Goal: Task Accomplishment & Management: Manage account settings

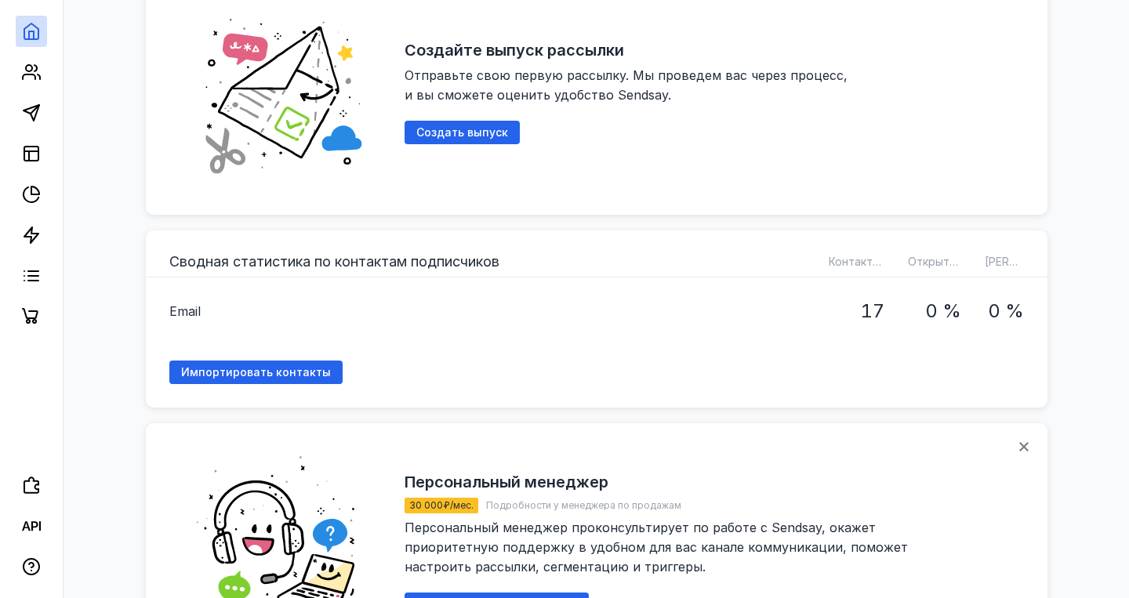
scroll to position [381, 0]
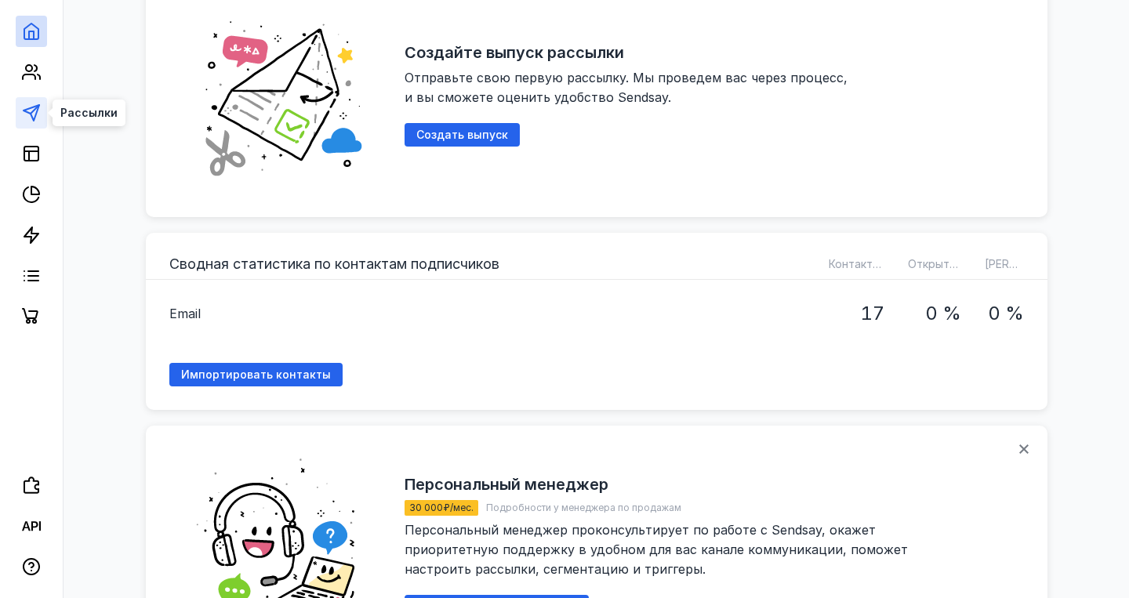
click at [31, 108] on polygon at bounding box center [32, 113] width 16 height 16
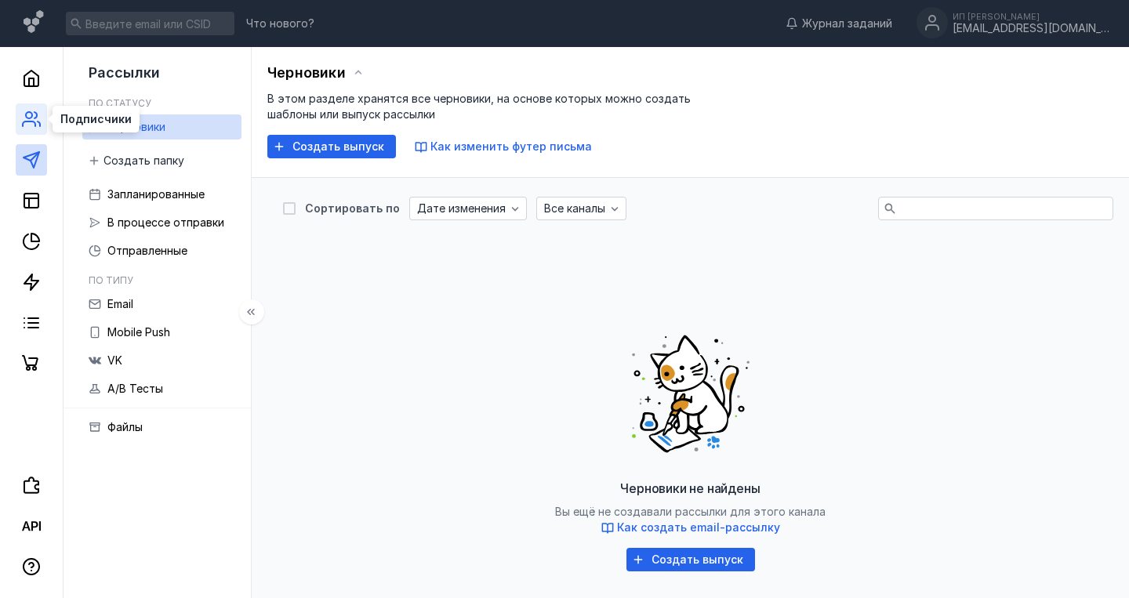
click at [27, 117] on icon at bounding box center [31, 119] width 19 height 19
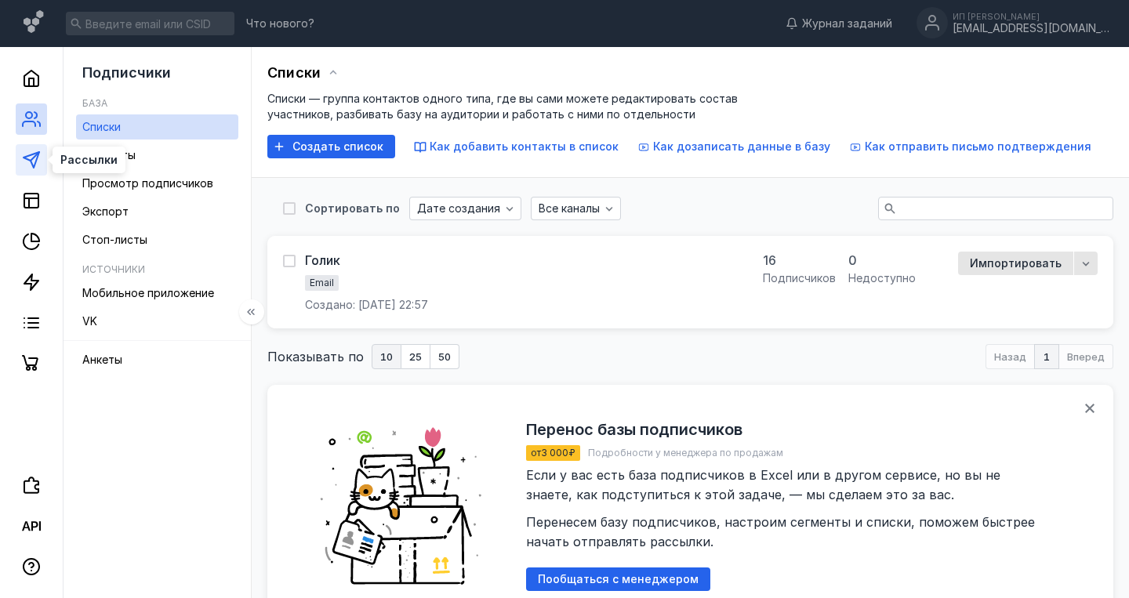
click at [30, 163] on icon at bounding box center [31, 160] width 19 height 19
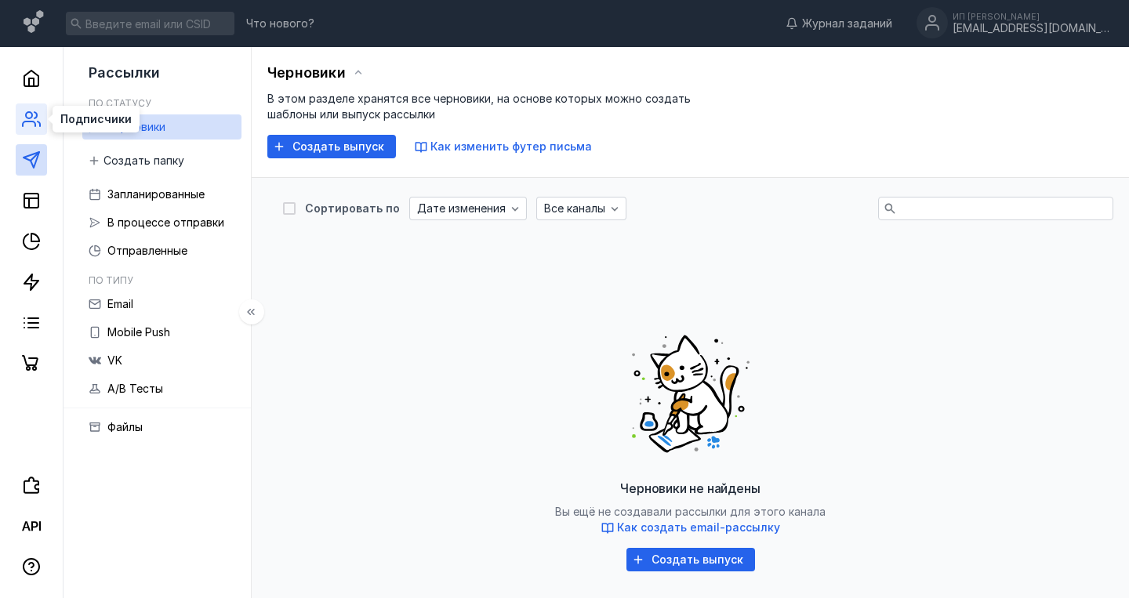
click at [32, 122] on icon at bounding box center [29, 124] width 13 height 5
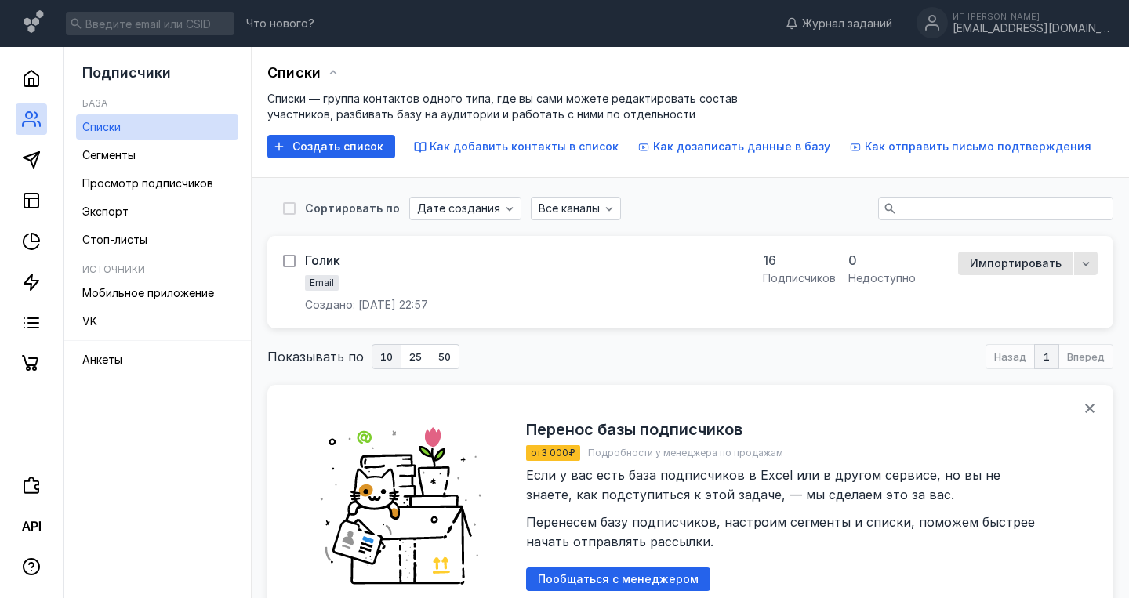
click at [290, 261] on icon at bounding box center [288, 261] width 7 height 5
click at [290, 261] on input "checkbox" at bounding box center [288, 258] width 10 height 10
checkbox input "true"
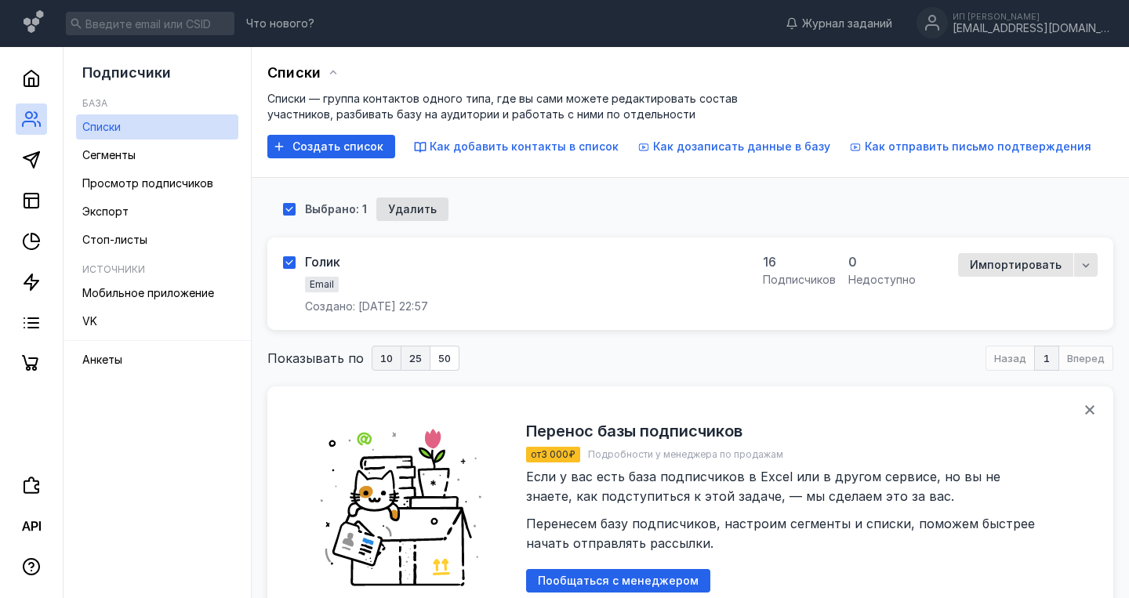
click at [412, 357] on span "25" at bounding box center [415, 359] width 13 height 10
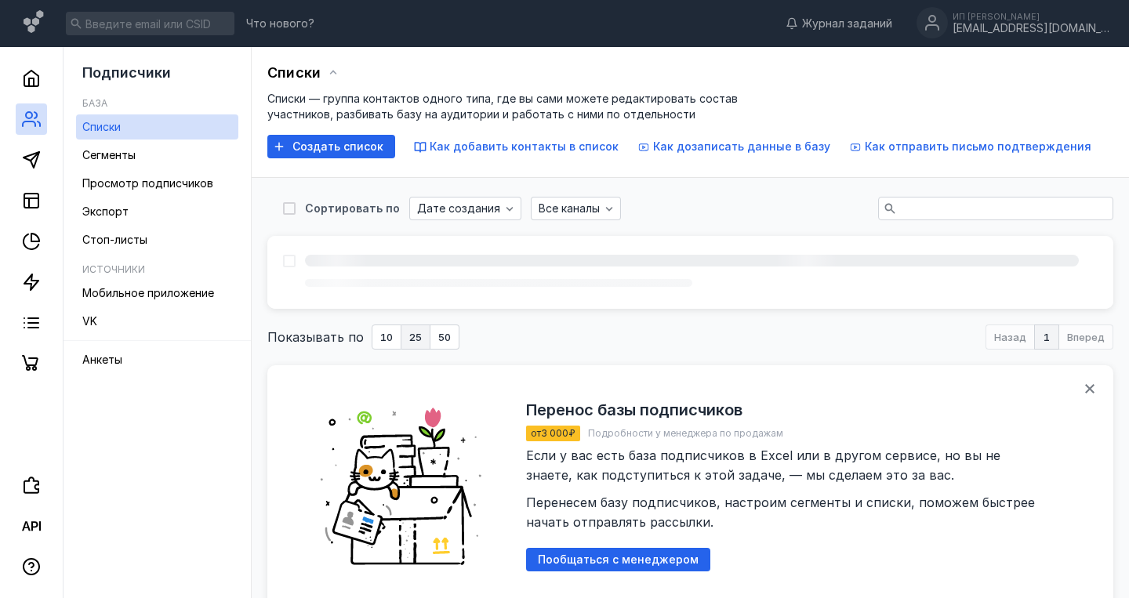
scroll to position [84, 0]
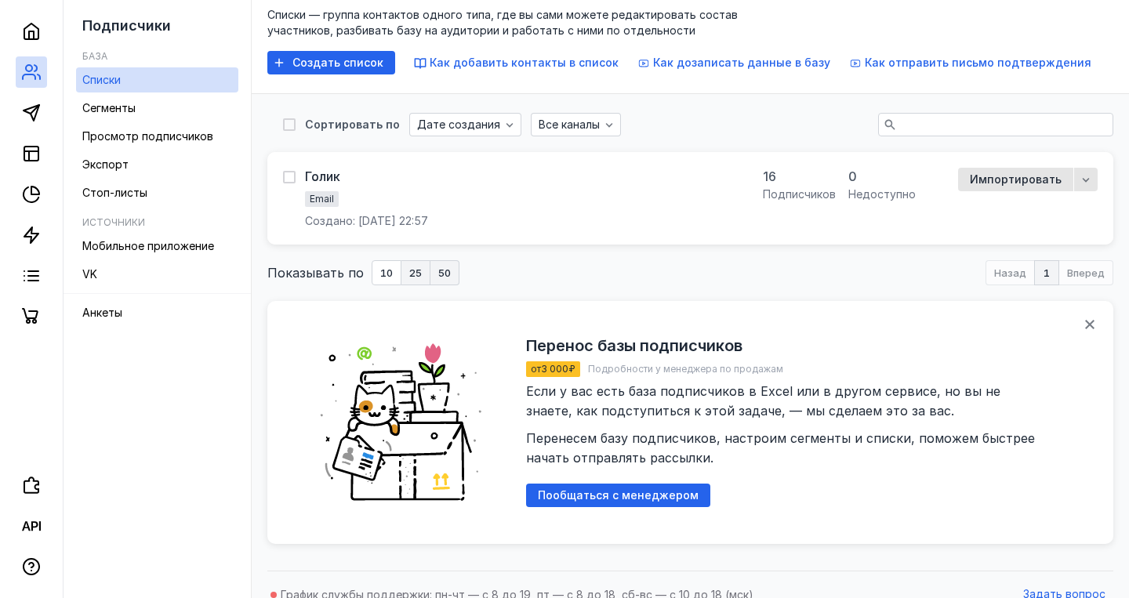
click at [445, 276] on span "50" at bounding box center [444, 273] width 13 height 10
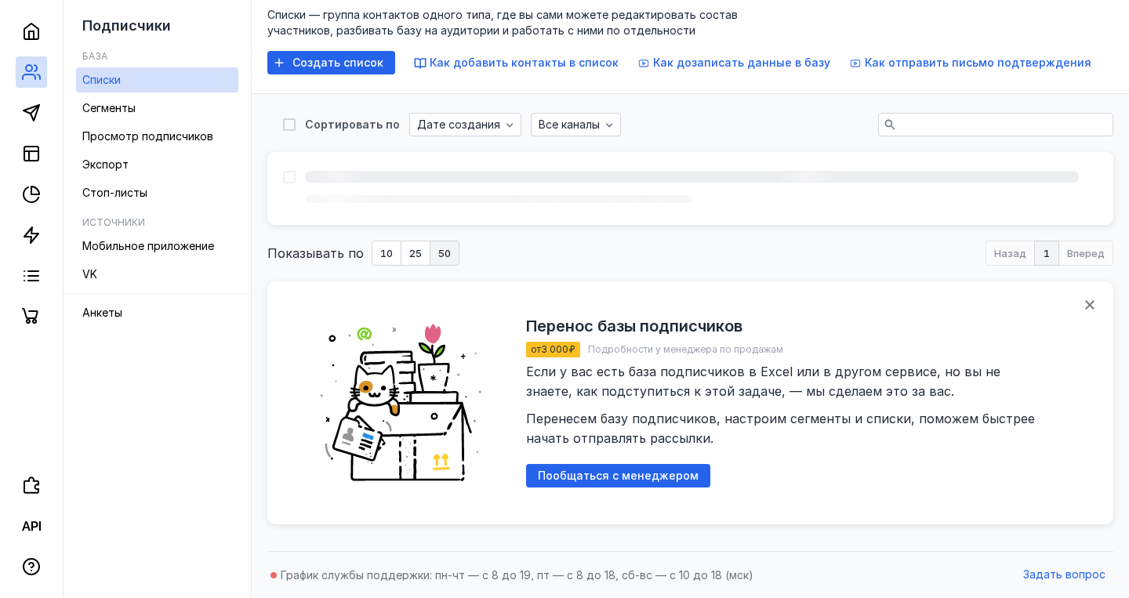
scroll to position [104, 0]
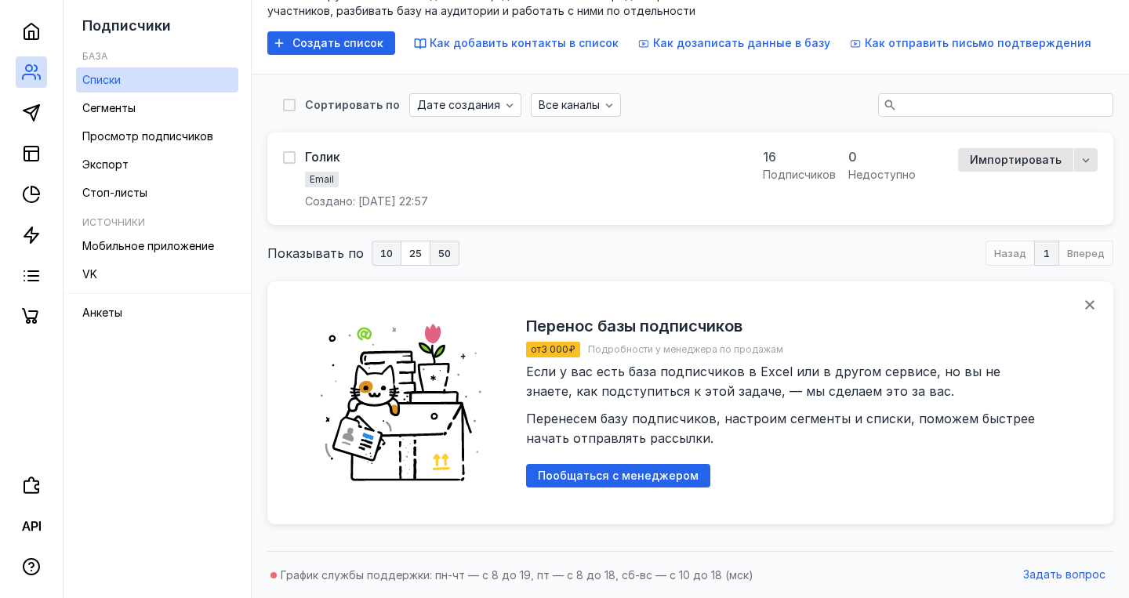
click at [380, 257] on span "10" at bounding box center [386, 254] width 13 height 10
click at [806, 183] on div "Голик Email Создано: [DATE] 22:57 16 подписчиков 0 недоступно Импортировать" at bounding box center [690, 178] width 815 height 61
click at [1028, 158] on span "Импортировать" at bounding box center [1016, 160] width 92 height 13
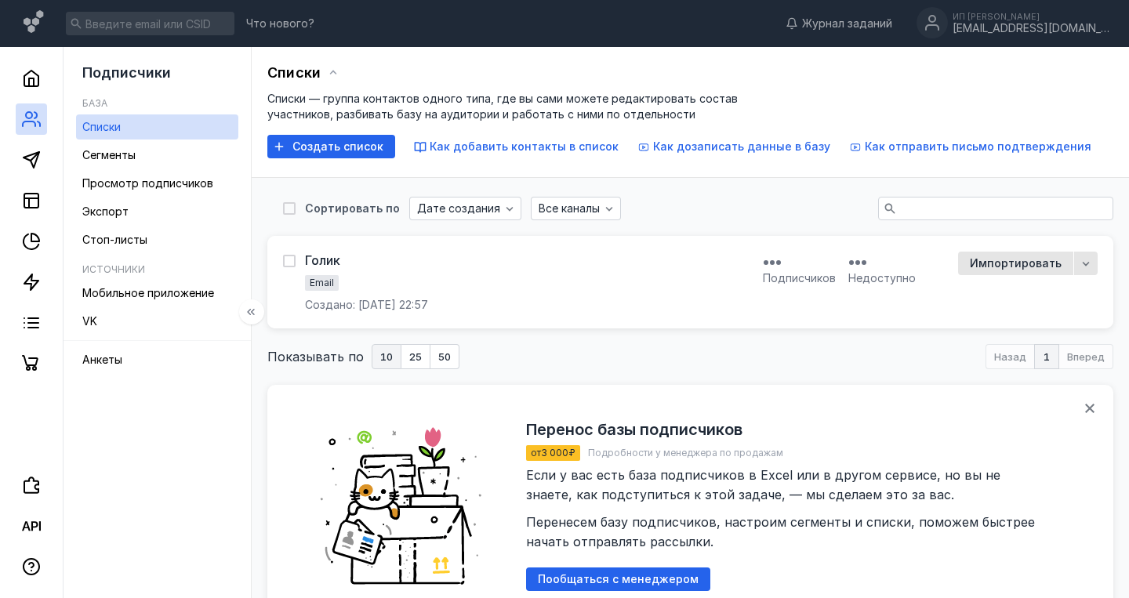
scroll to position [104, 0]
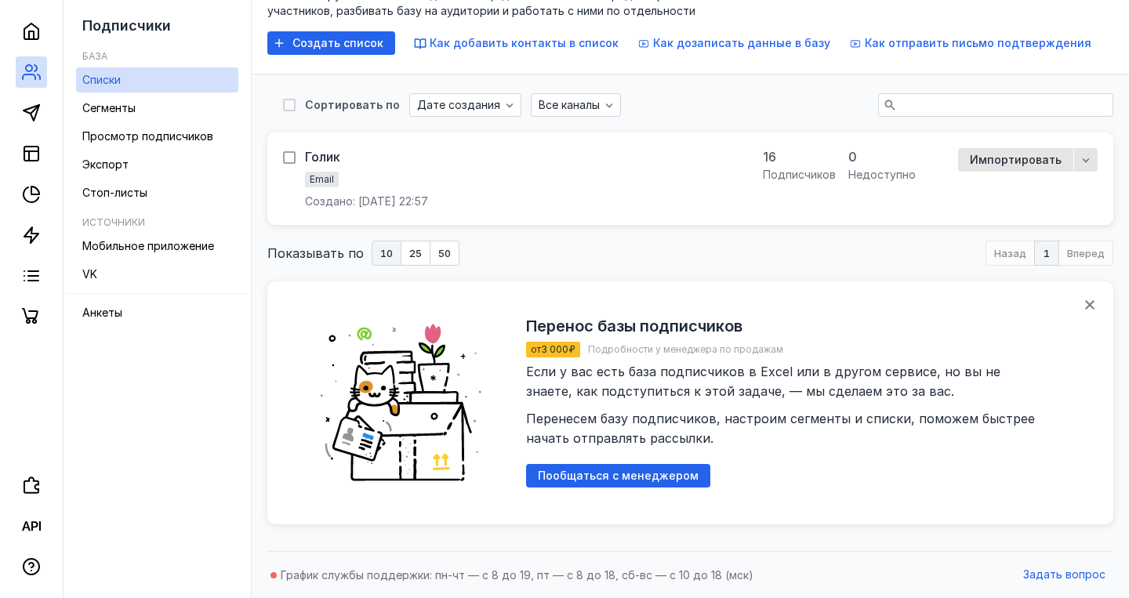
click at [291, 161] on icon at bounding box center [289, 157] width 11 height 11
click at [291, 160] on input "checkbox" at bounding box center [288, 155] width 10 height 10
checkbox input "true"
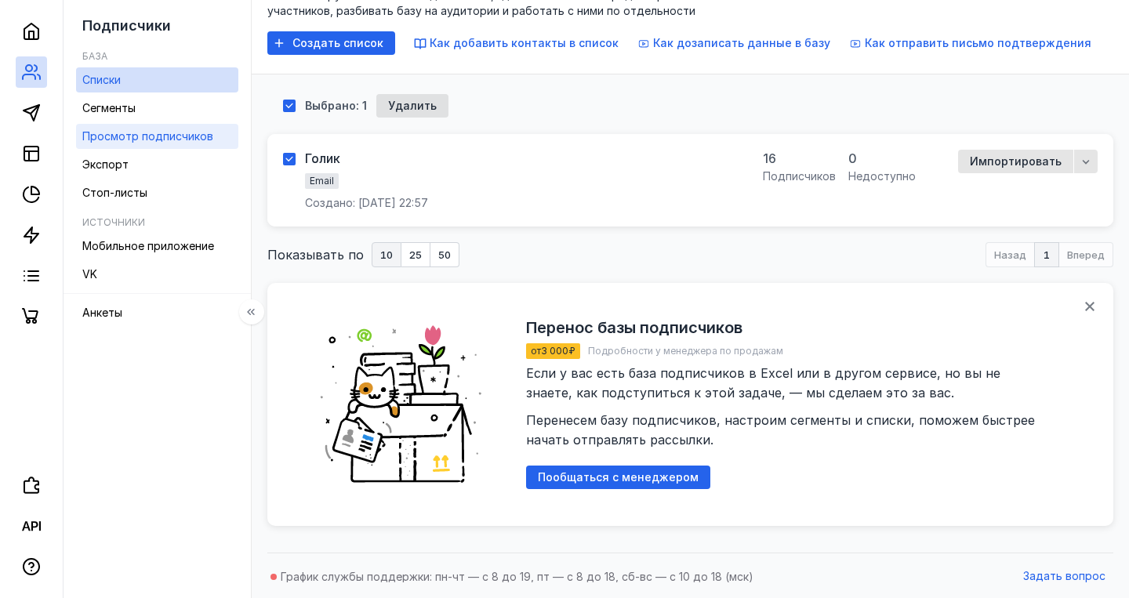
click at [114, 134] on span "Просмотр подписчиков" at bounding box center [147, 135] width 131 height 13
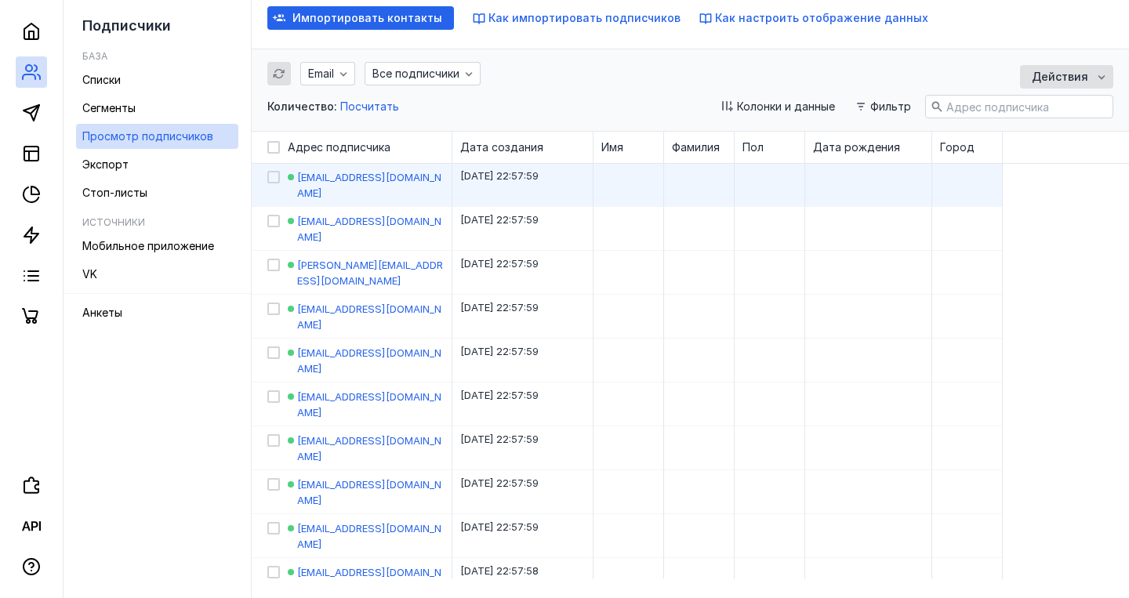
scroll to position [93, 0]
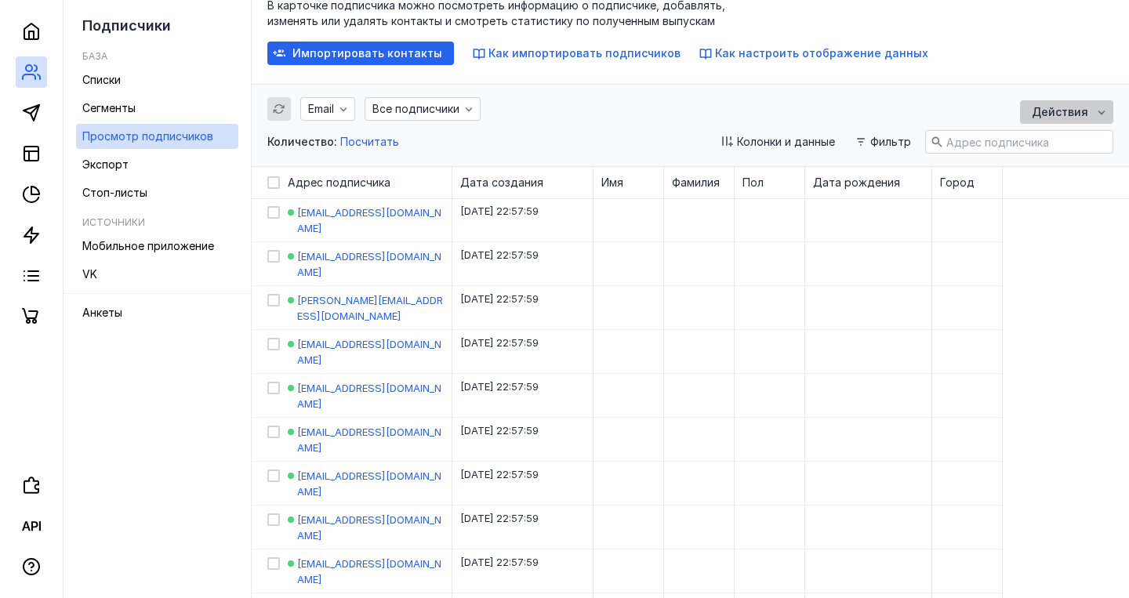
click at [1103, 115] on icon "button" at bounding box center [1102, 112] width 13 height 13
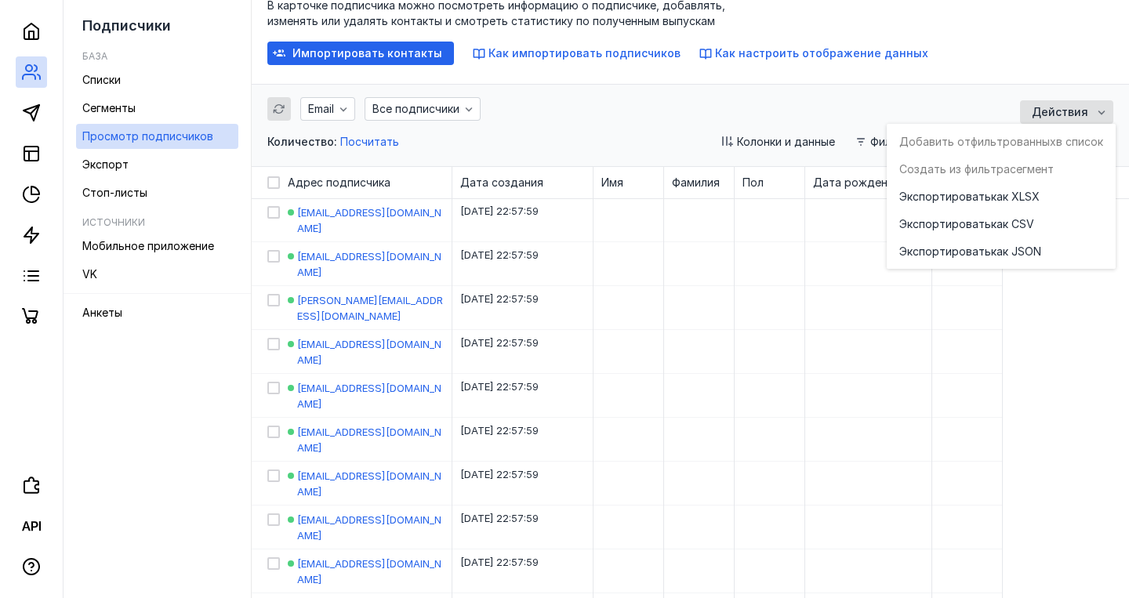
click at [947, 106] on div "Колонки и данные Фильтр Действия" at bounding box center [870, 126] width 487 height 53
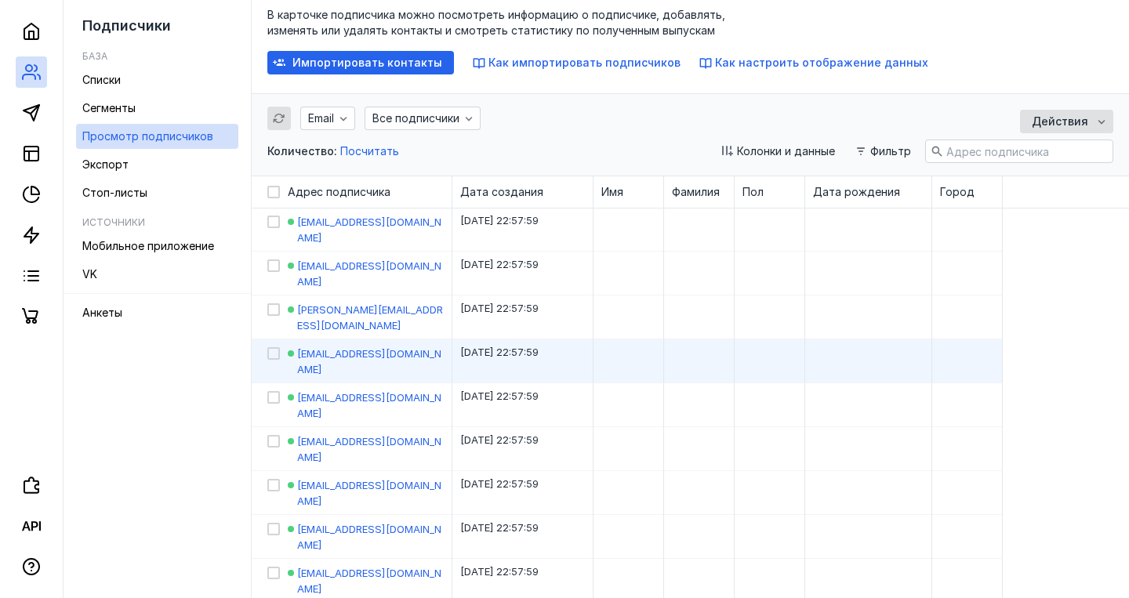
scroll to position [85, 0]
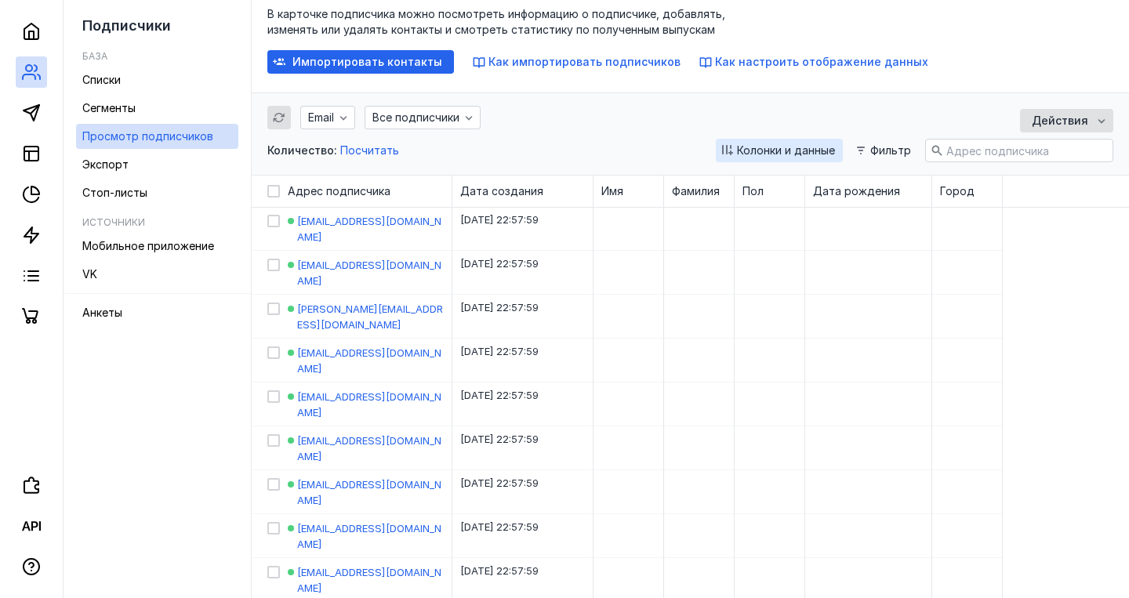
click at [754, 150] on span "Колонки и данные" at bounding box center [786, 150] width 98 height 13
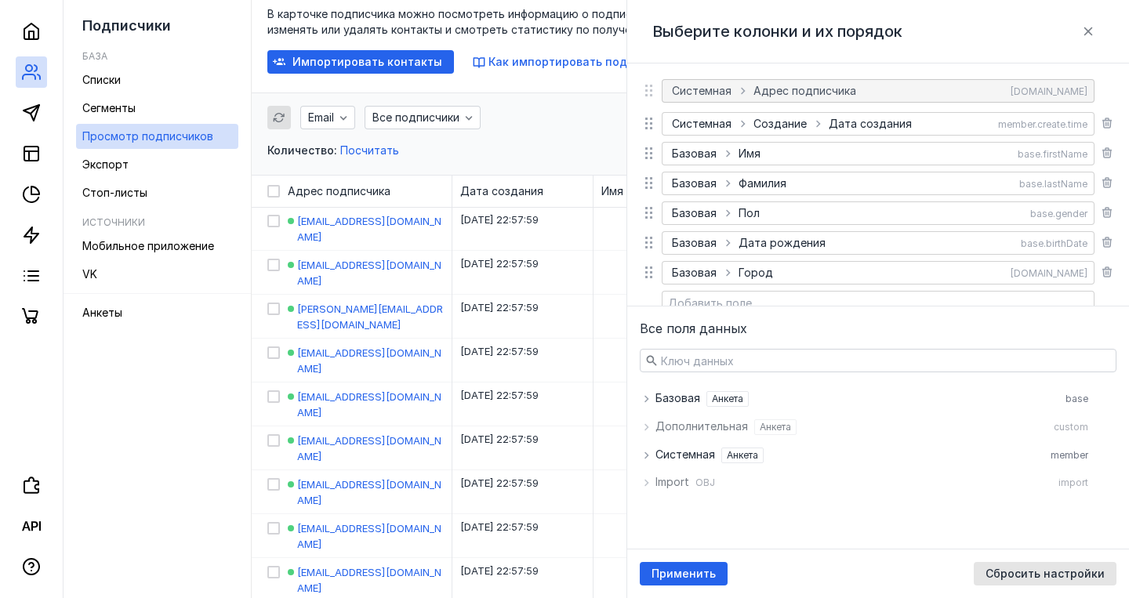
click at [581, 118] on div "Email Все подписчики Количество: Посчитать" at bounding box center [440, 134] width 347 height 56
click at [1091, 30] on icon "button" at bounding box center [1089, 31] width 9 height 9
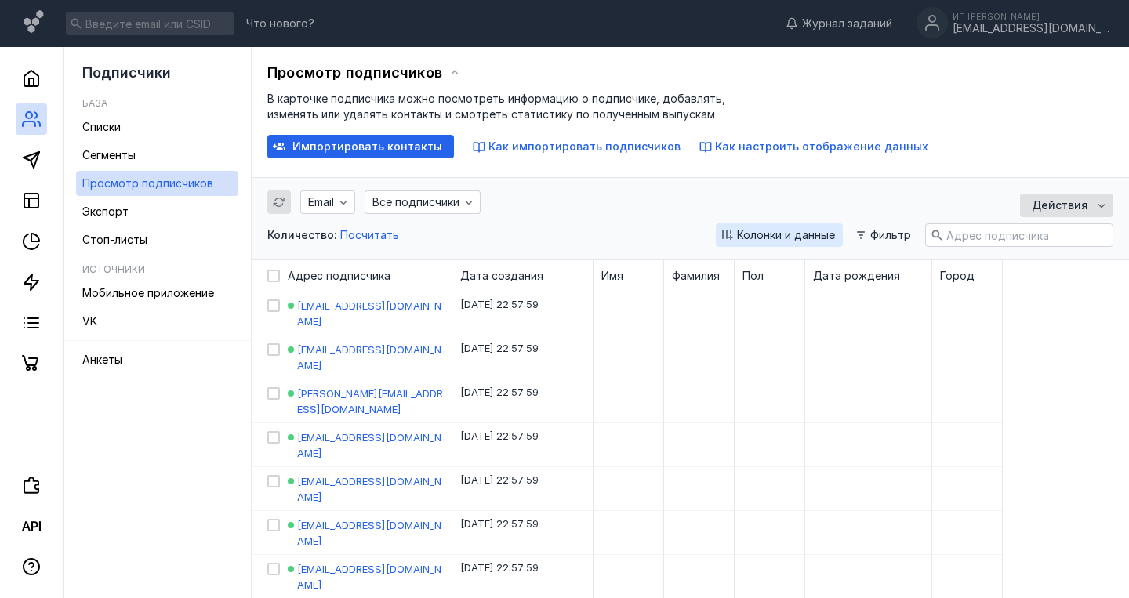
scroll to position [0, 0]
click at [360, 148] on span "Импортировать контакты" at bounding box center [368, 146] width 150 height 13
click at [274, 278] on icon at bounding box center [273, 276] width 7 height 5
click at [274, 278] on input "checkbox" at bounding box center [272, 273] width 10 height 10
checkbox input "true"
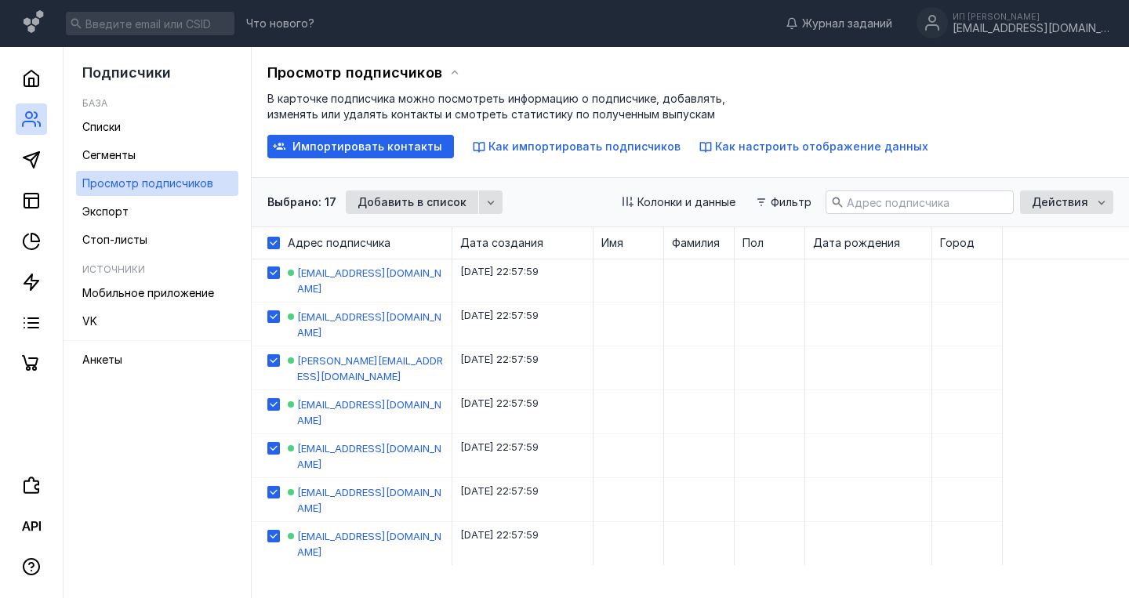
checkbox input "true"
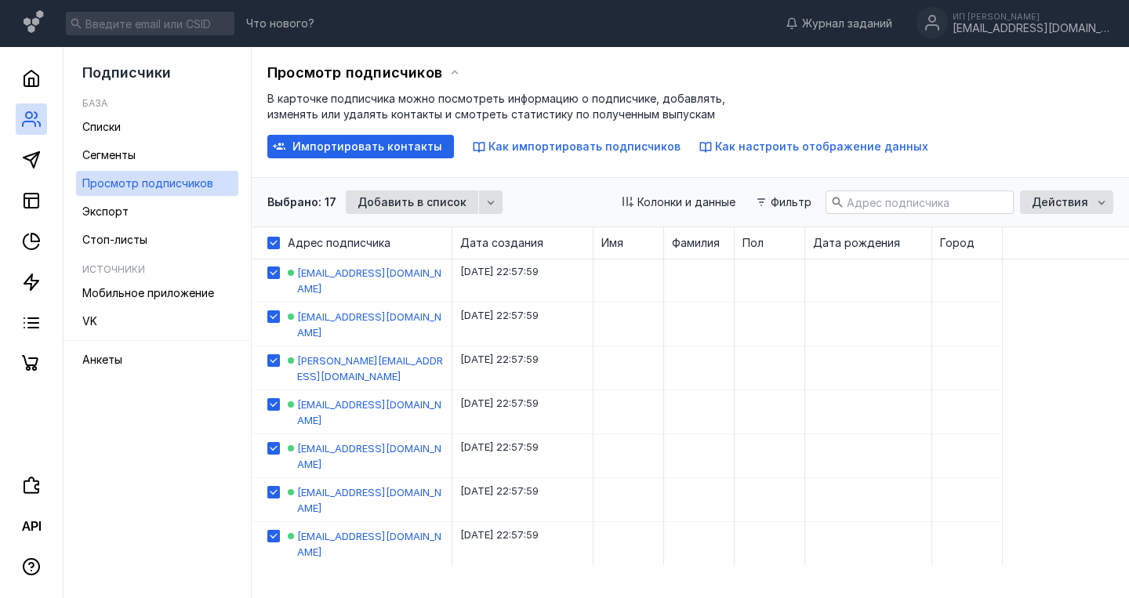
checkbox input "true"
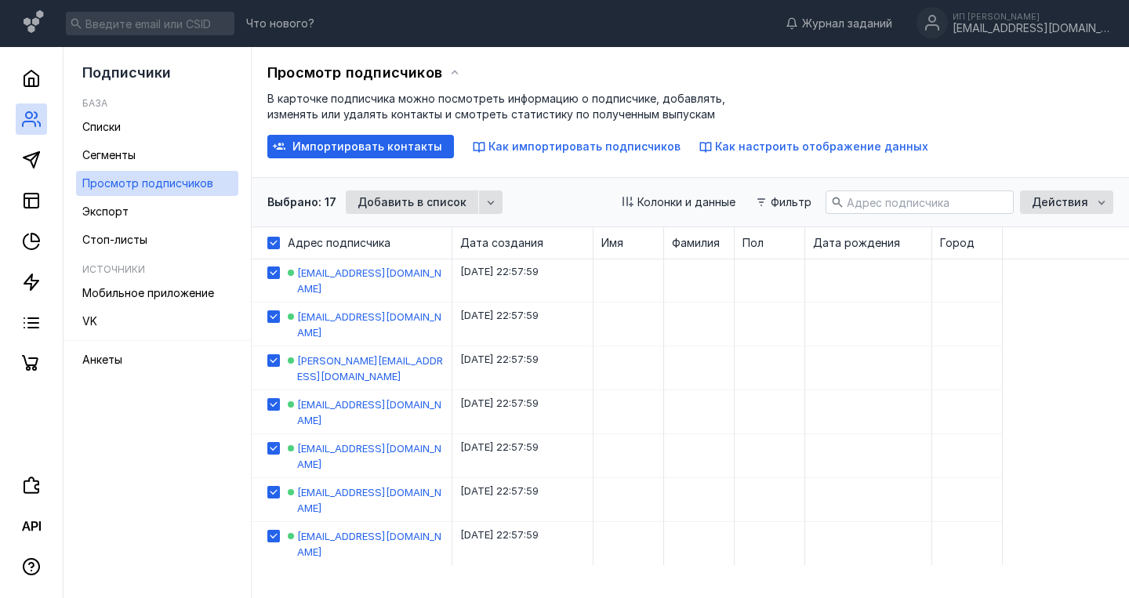
checkbox input "true"
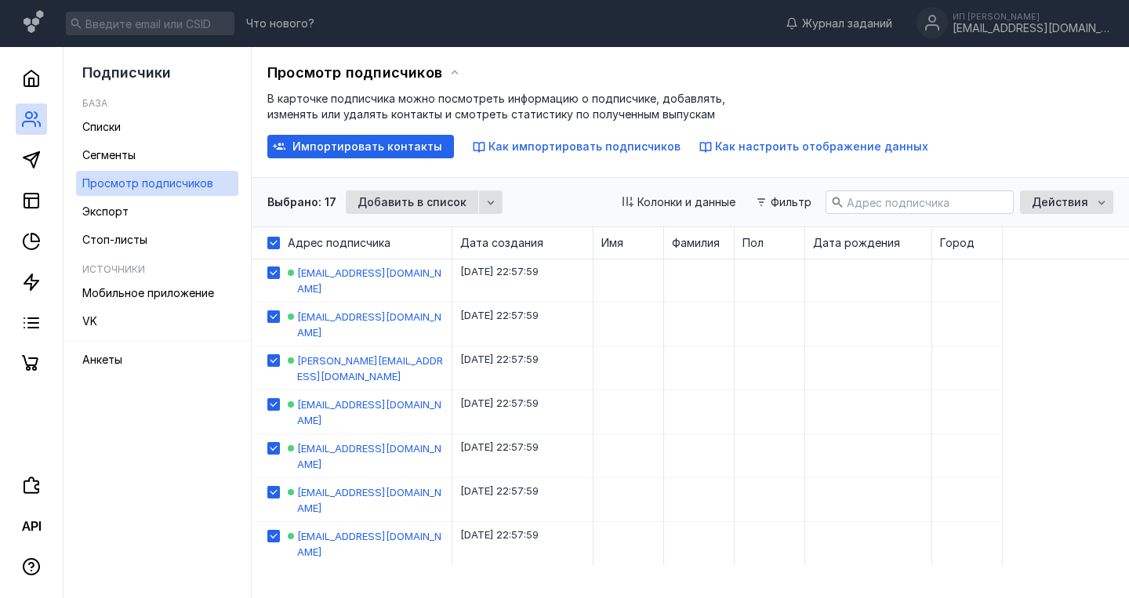
checkbox input "true"
click at [395, 203] on span "Добавить в список" at bounding box center [412, 202] width 109 height 13
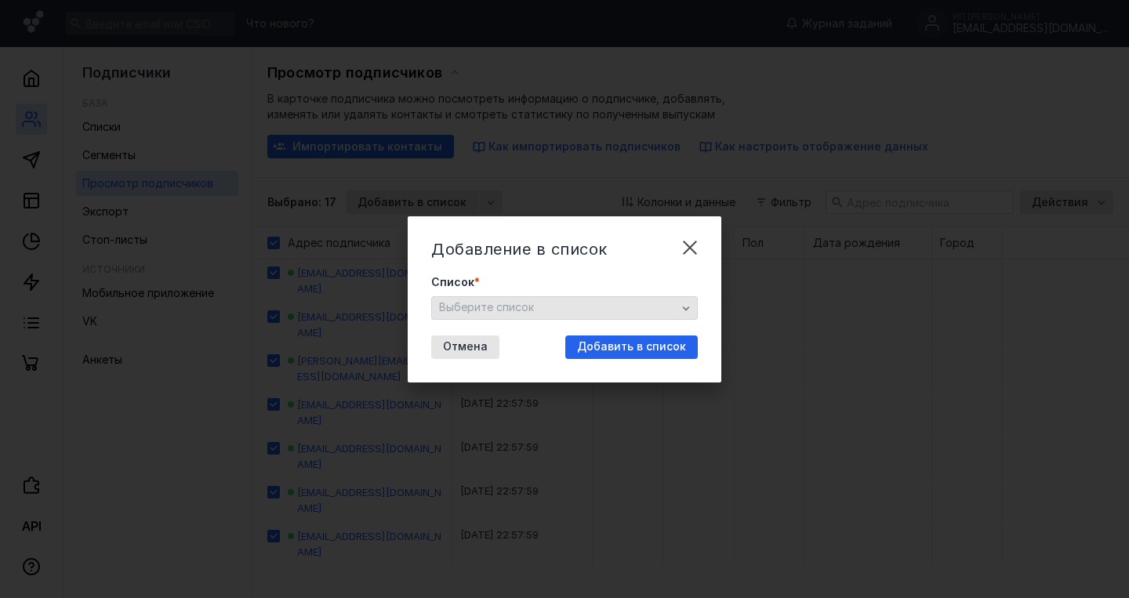
click at [491, 307] on span "Выберите список" at bounding box center [486, 306] width 95 height 13
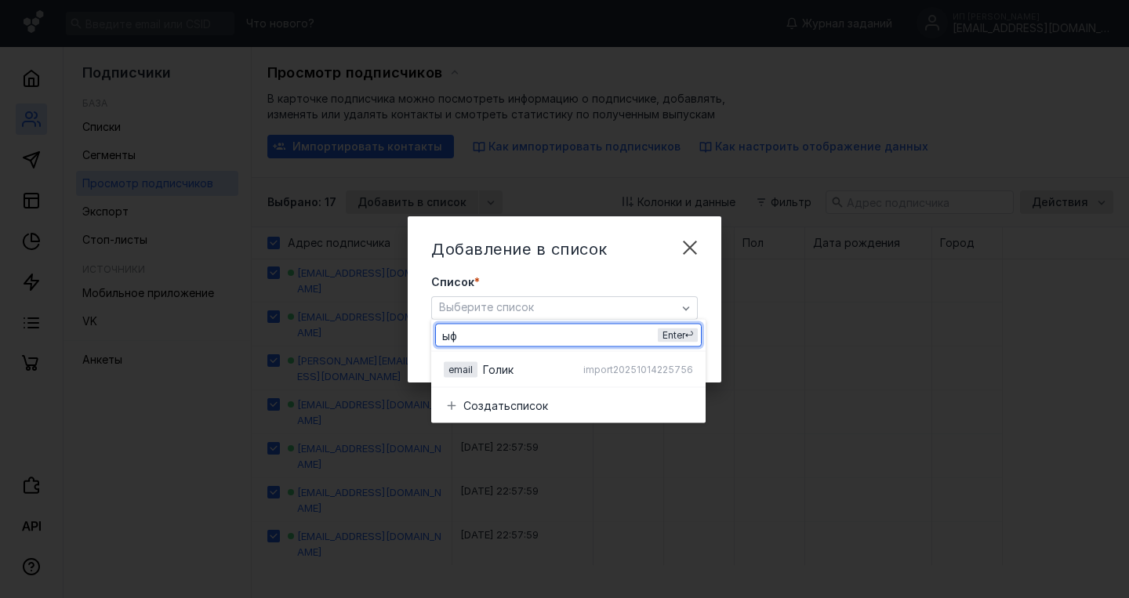
type input "ы"
type input "[EMAIL_ADDRESS][DOMAIN_NAME]"
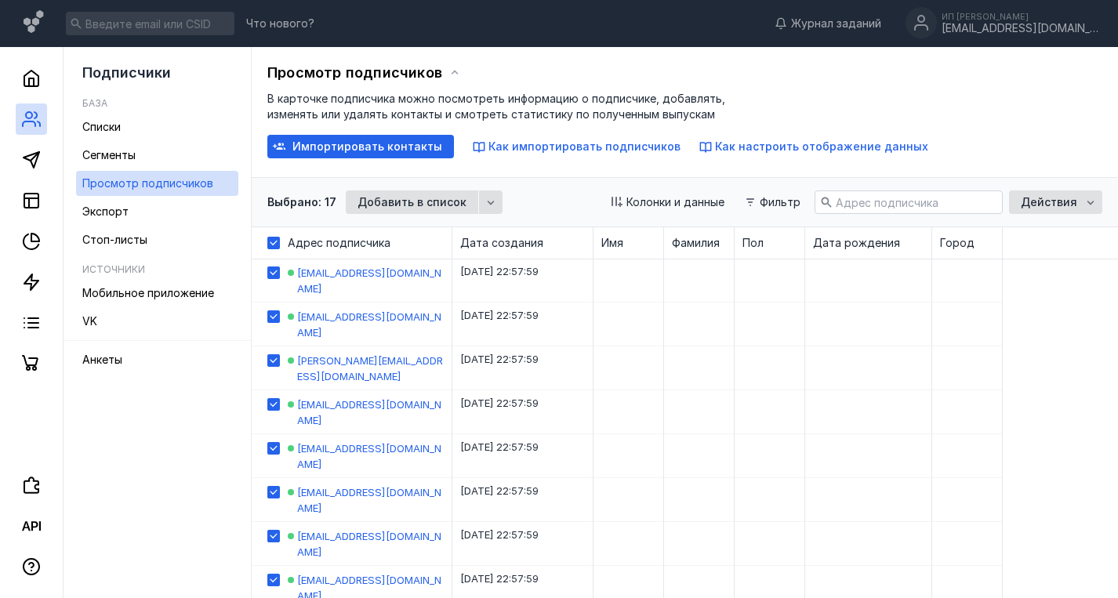
click at [274, 239] on icon at bounding box center [273, 243] width 11 height 11
click at [274, 239] on input "checkbox" at bounding box center [272, 240] width 10 height 10
checkbox input "false"
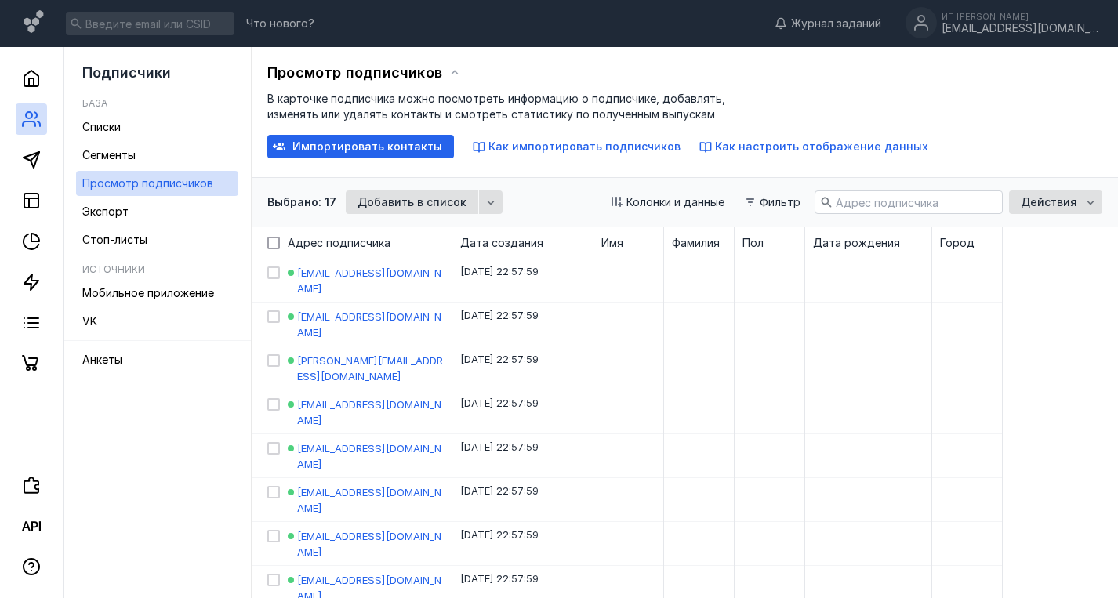
checkbox input "false"
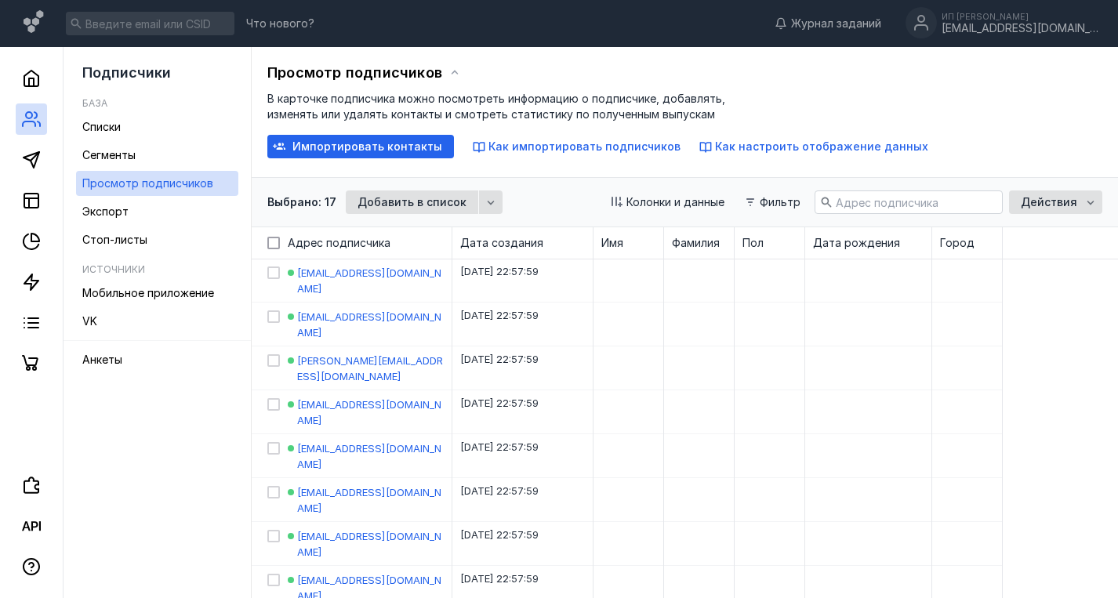
checkbox input "false"
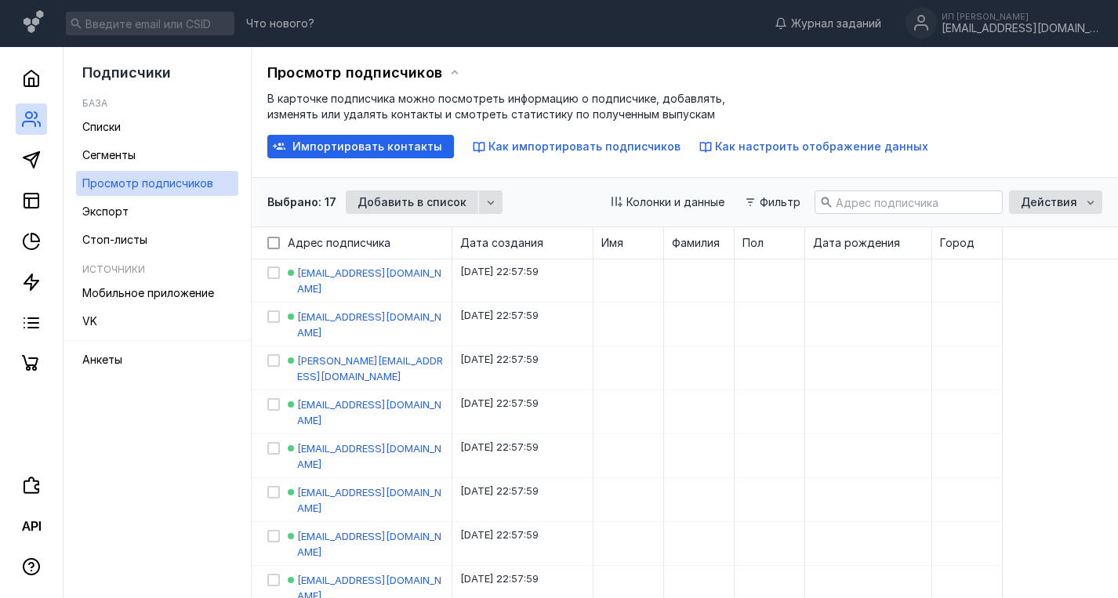
checkbox input "false"
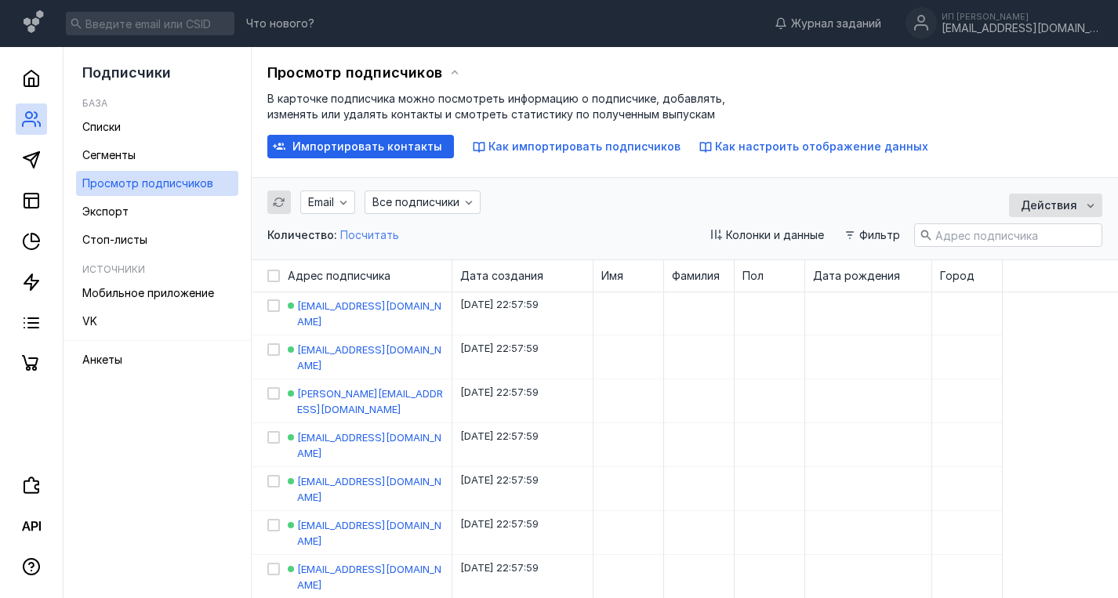
click at [379, 238] on span "Посчитать" at bounding box center [369, 234] width 59 height 13
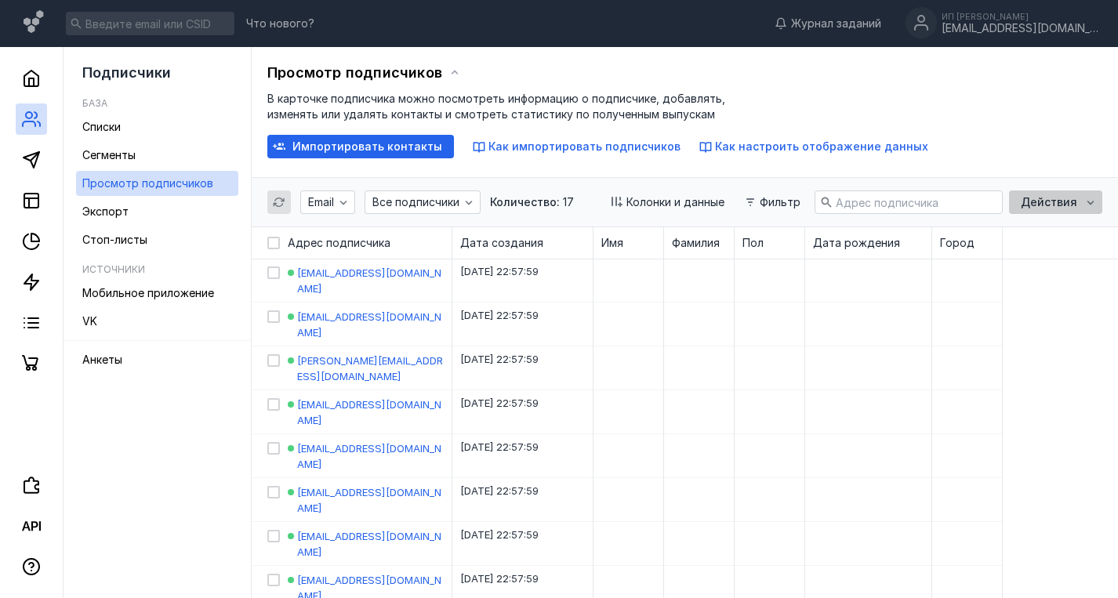
click at [1102, 203] on div "Действия" at bounding box center [1055, 203] width 93 height 24
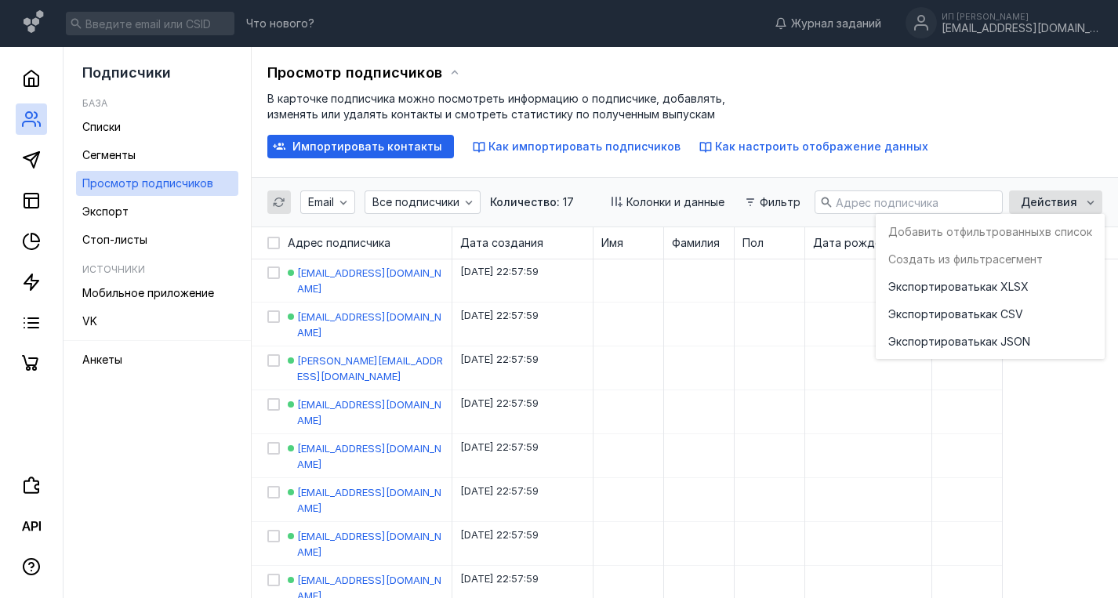
click at [831, 109] on div "Просмотр подписчиков В карточке подписчика можно посмотреть информацию о подпис…" at bounding box center [684, 109] width 835 height 97
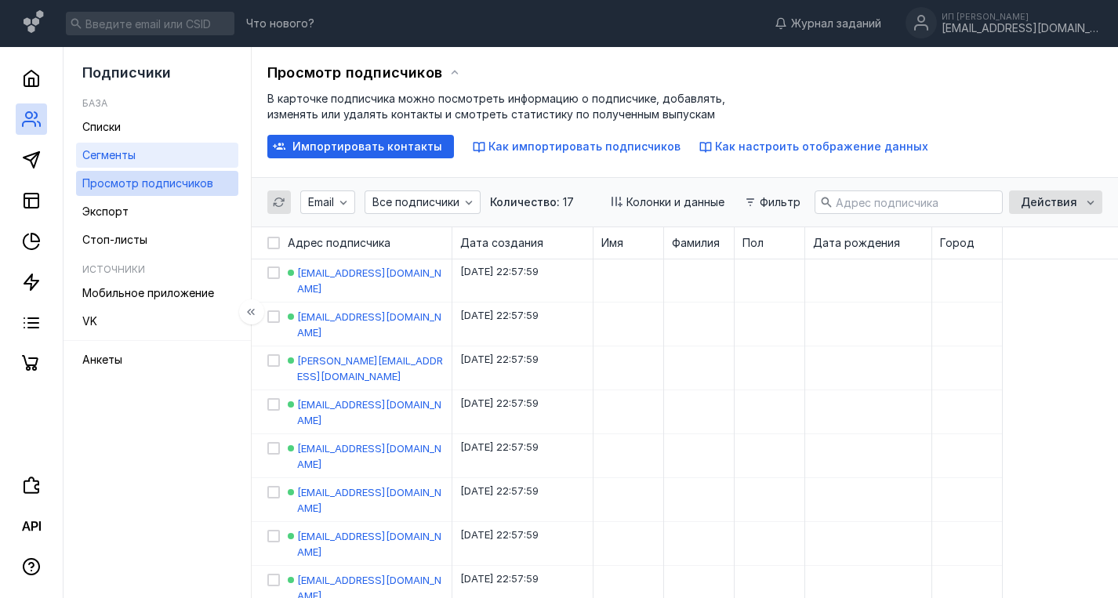
click at [118, 154] on span "Сегменты" at bounding box center [108, 154] width 53 height 13
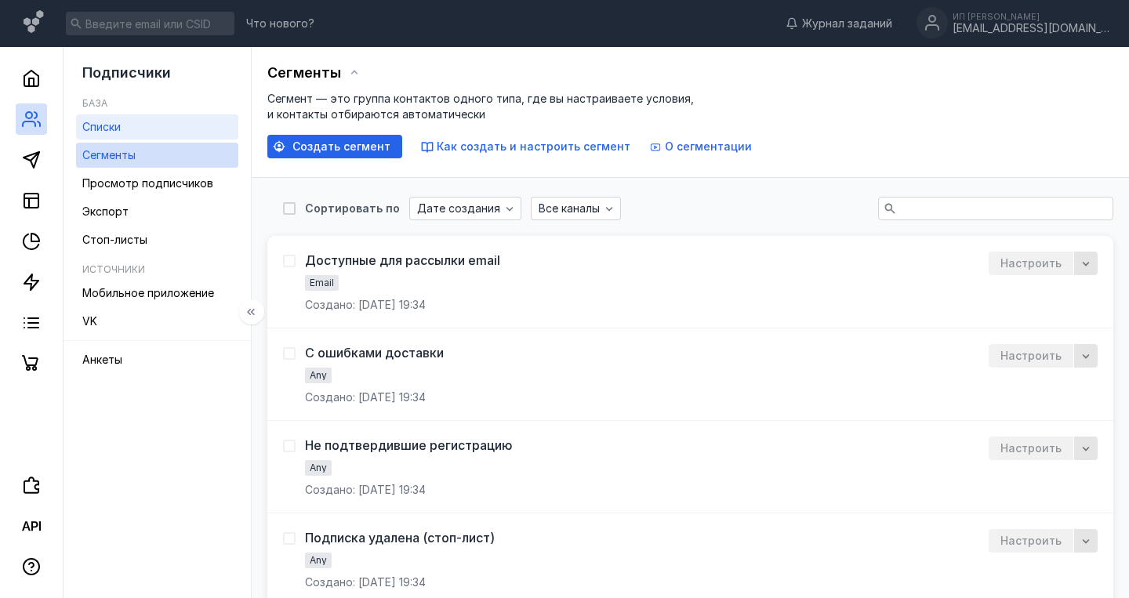
click at [104, 127] on span "Списки" at bounding box center [101, 126] width 38 height 13
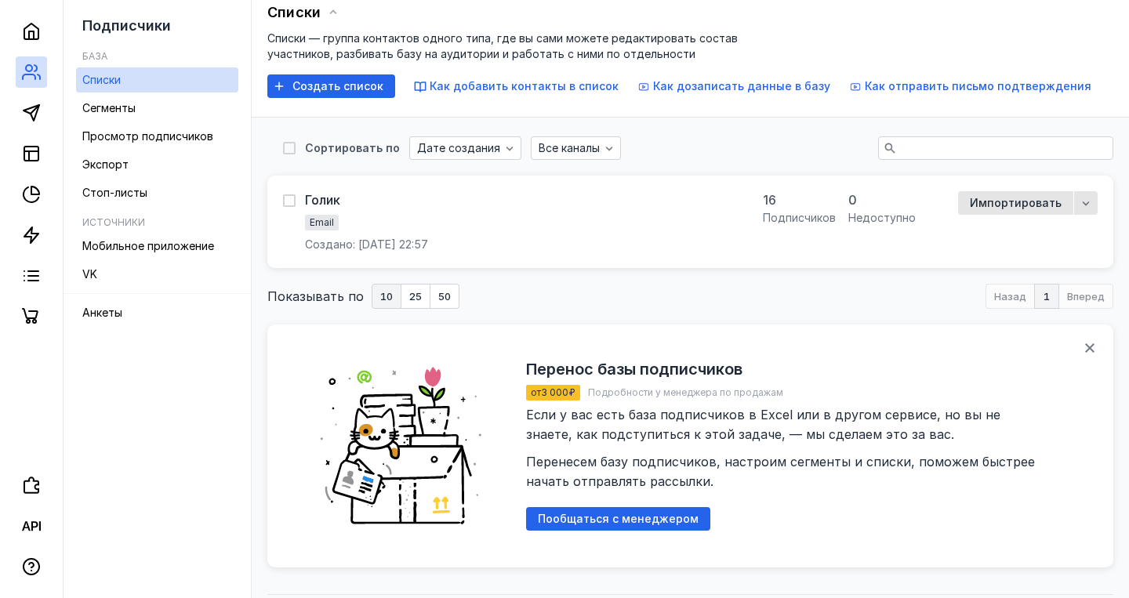
scroll to position [62, 0]
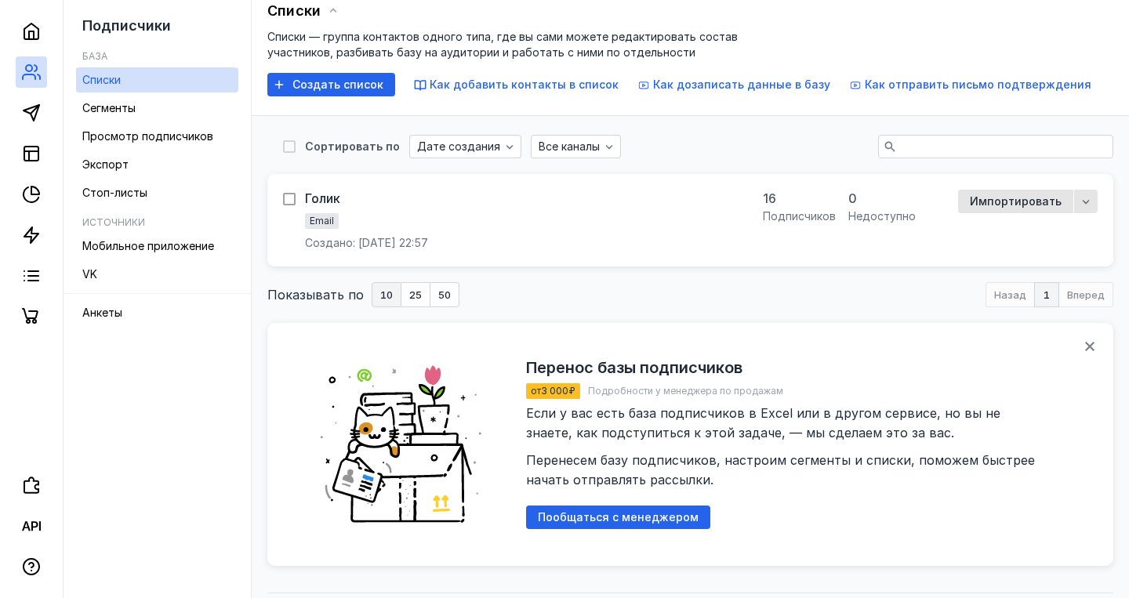
click at [291, 203] on icon at bounding box center [289, 199] width 11 height 11
click at [291, 202] on input "checkbox" at bounding box center [288, 196] width 10 height 10
checkbox input "true"
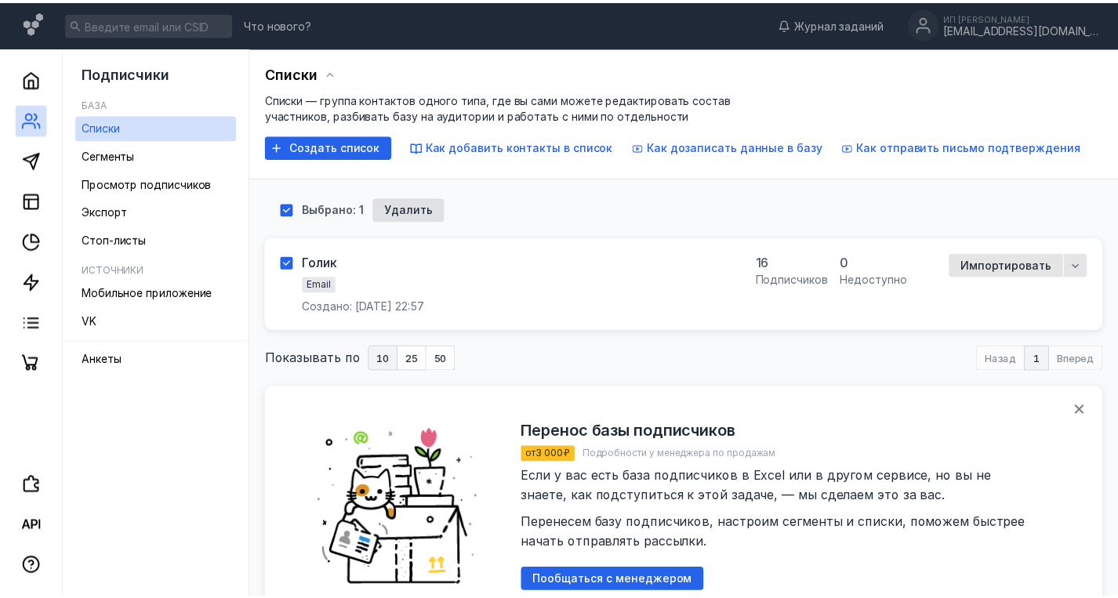
scroll to position [0, 0]
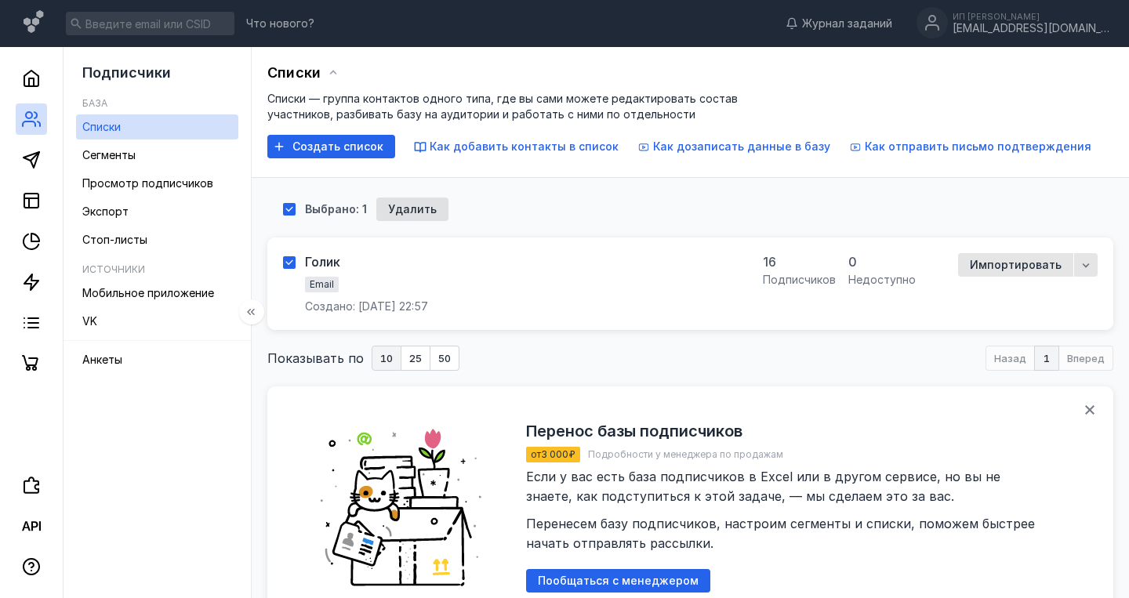
click at [113, 127] on span "Списки" at bounding box center [101, 126] width 38 height 13
click at [334, 263] on div "Голик" at bounding box center [322, 262] width 35 height 16
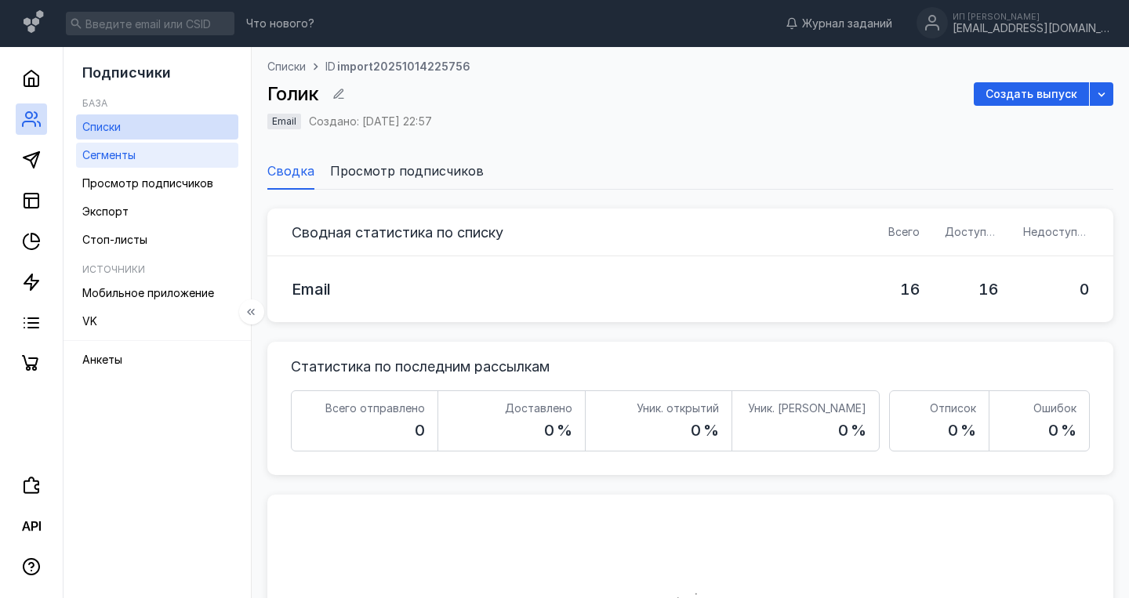
click at [117, 153] on span "Сегменты" at bounding box center [108, 154] width 53 height 13
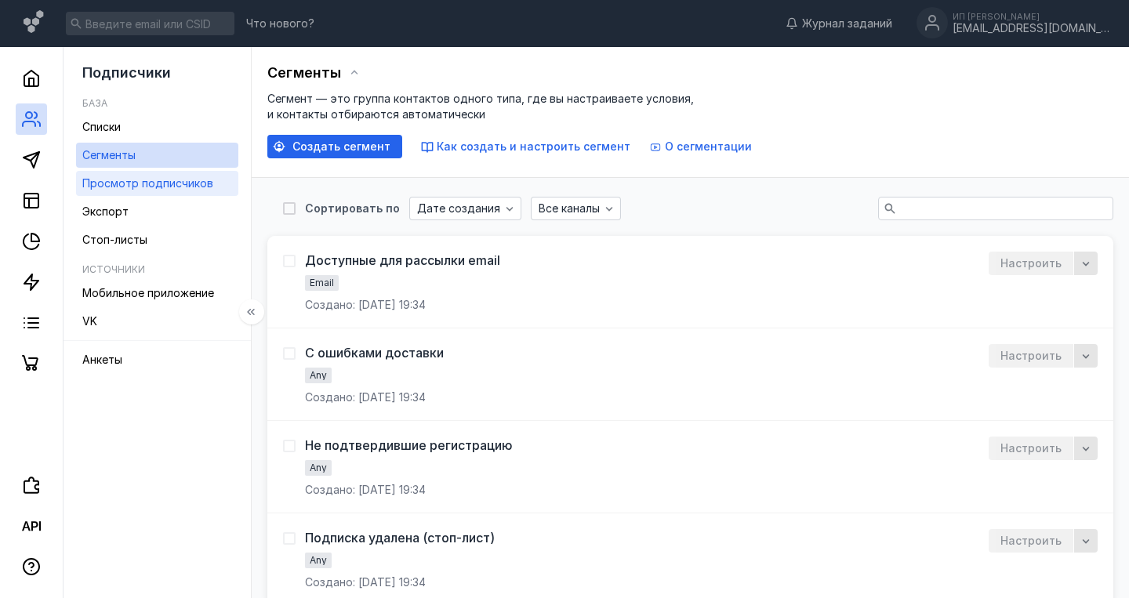
click at [112, 184] on span "Просмотр подписчиков" at bounding box center [147, 182] width 131 height 13
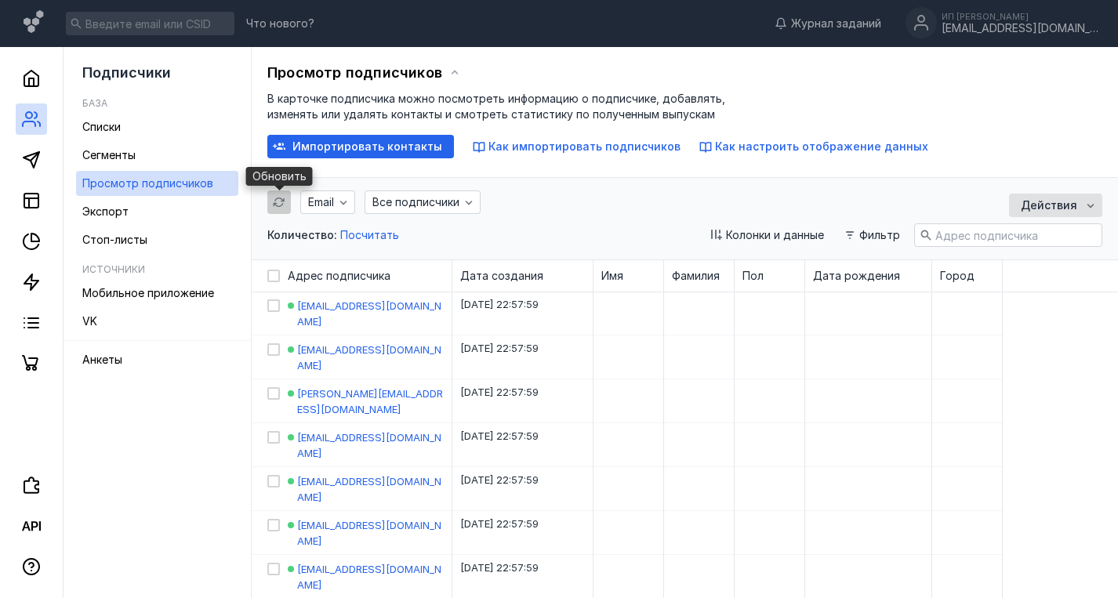
click at [279, 202] on icon "button" at bounding box center [279, 202] width 13 height 13
click at [340, 202] on icon "button" at bounding box center [343, 202] width 13 height 13
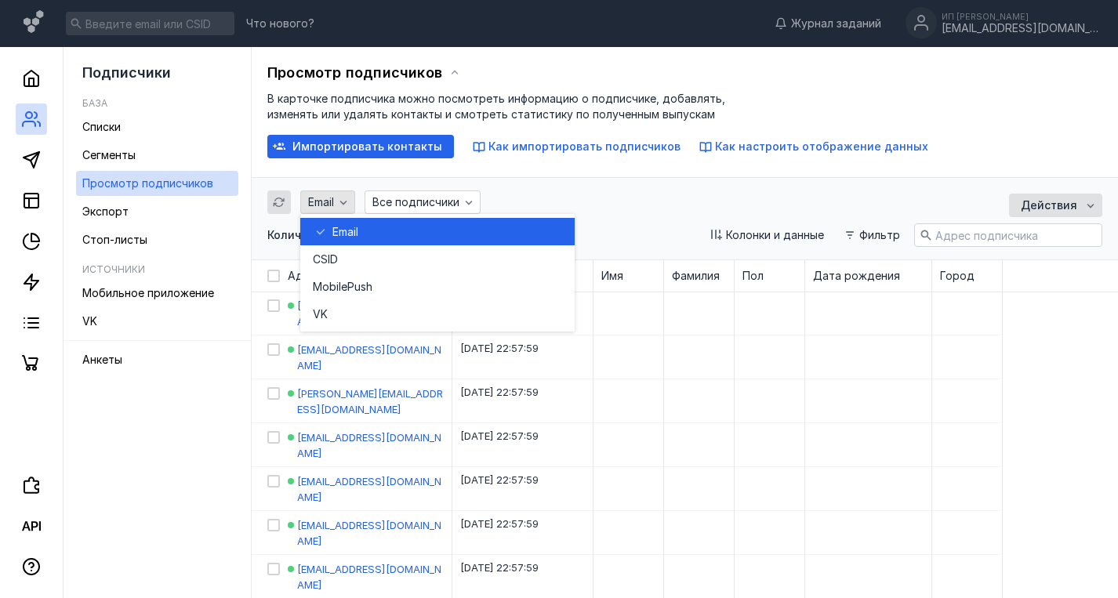
click at [340, 202] on icon "button" at bounding box center [343, 202] width 13 height 13
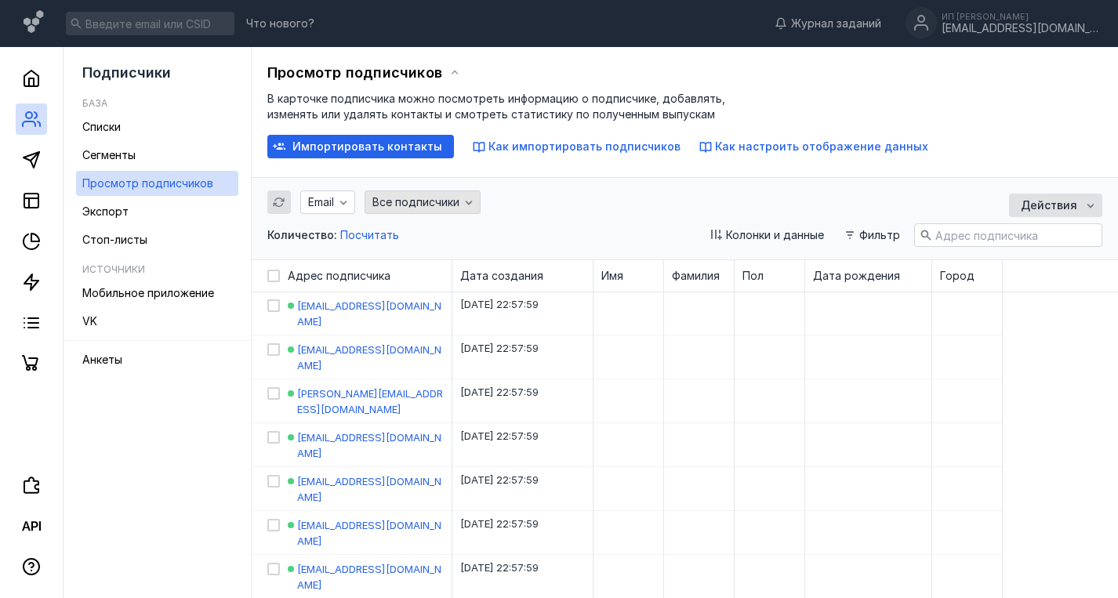
click at [471, 198] on icon "button" at bounding box center [469, 202] width 13 height 13
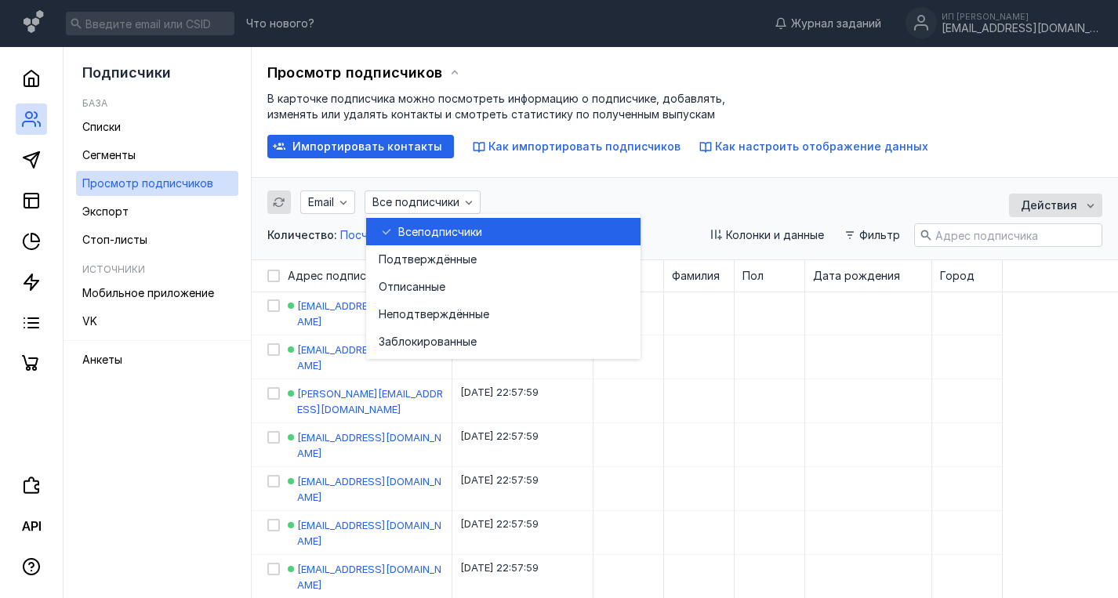
click at [540, 196] on div "Email Все подписчики Количество: Посчитать" at bounding box center [438, 219] width 343 height 56
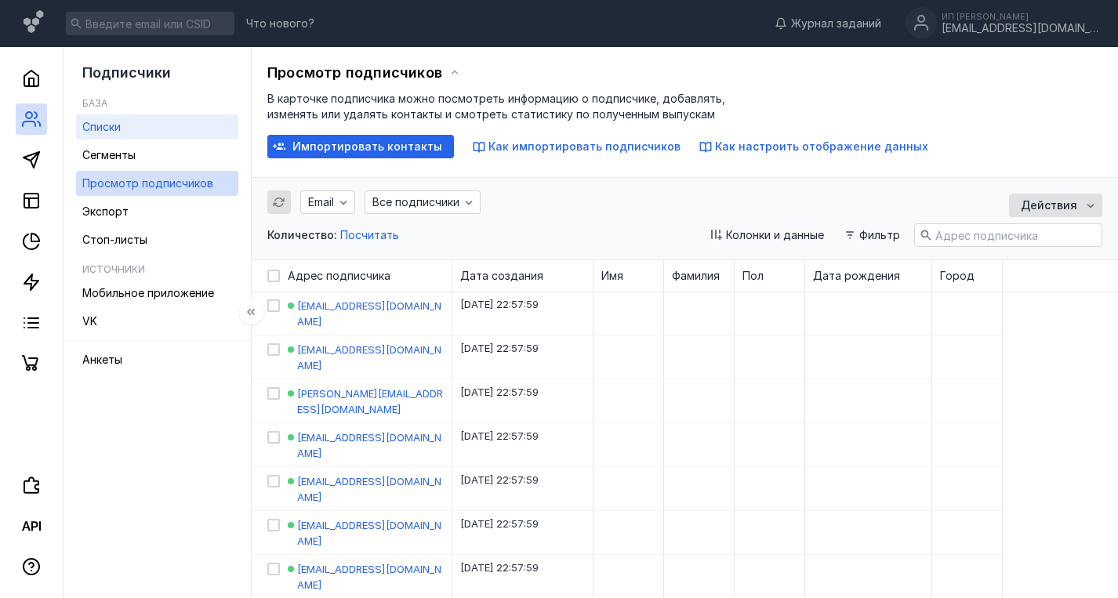
click at [114, 125] on span "Списки" at bounding box center [101, 126] width 38 height 13
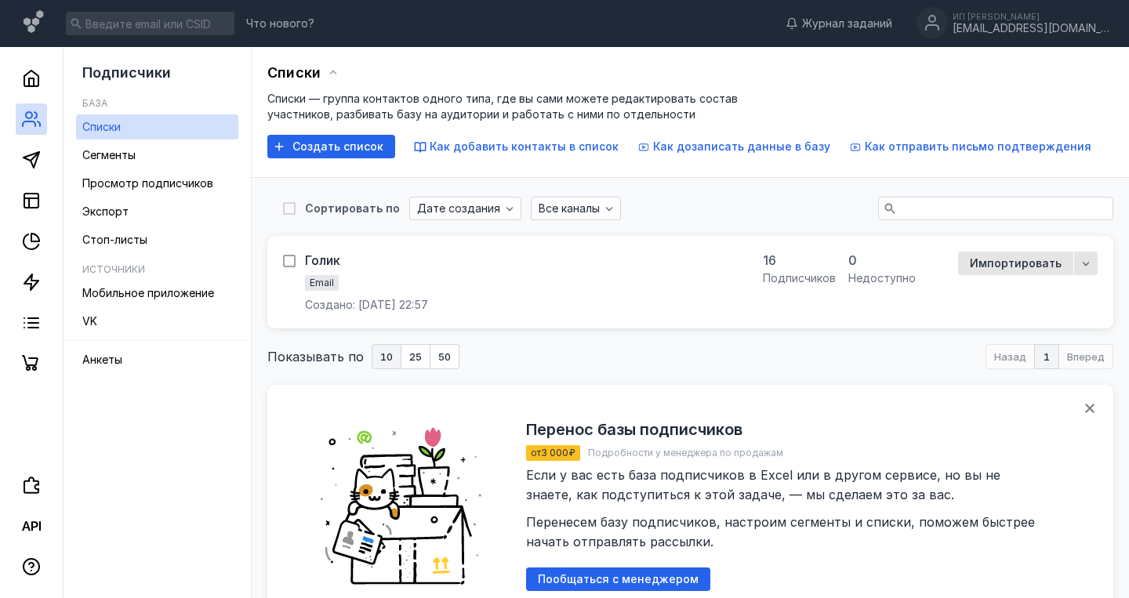
click at [293, 265] on icon at bounding box center [289, 261] width 11 height 11
click at [293, 264] on input "checkbox" at bounding box center [288, 258] width 10 height 10
checkbox input "true"
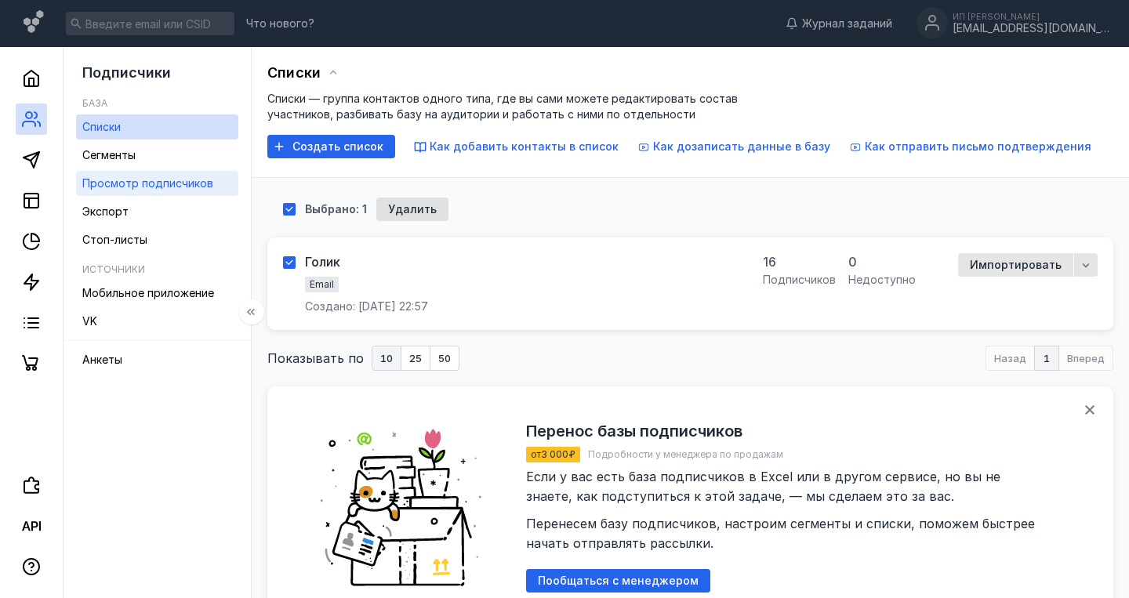
click at [117, 187] on span "Просмотр подписчиков" at bounding box center [147, 182] width 131 height 13
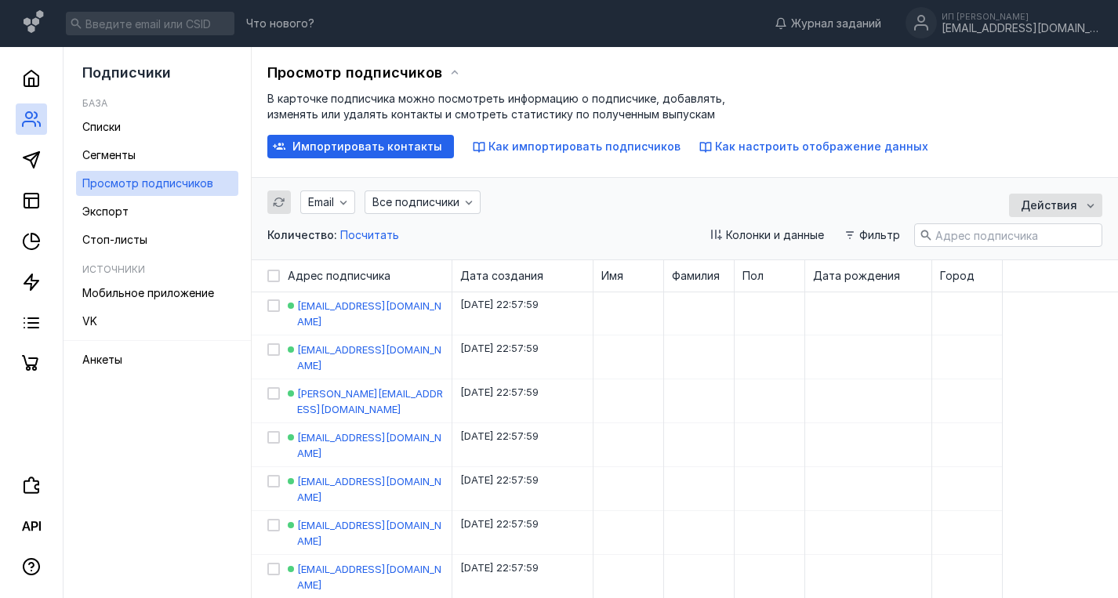
click at [1029, 234] on input "text" at bounding box center [1008, 235] width 187 height 22
click at [1089, 211] on icon "button" at bounding box center [1091, 205] width 13 height 13
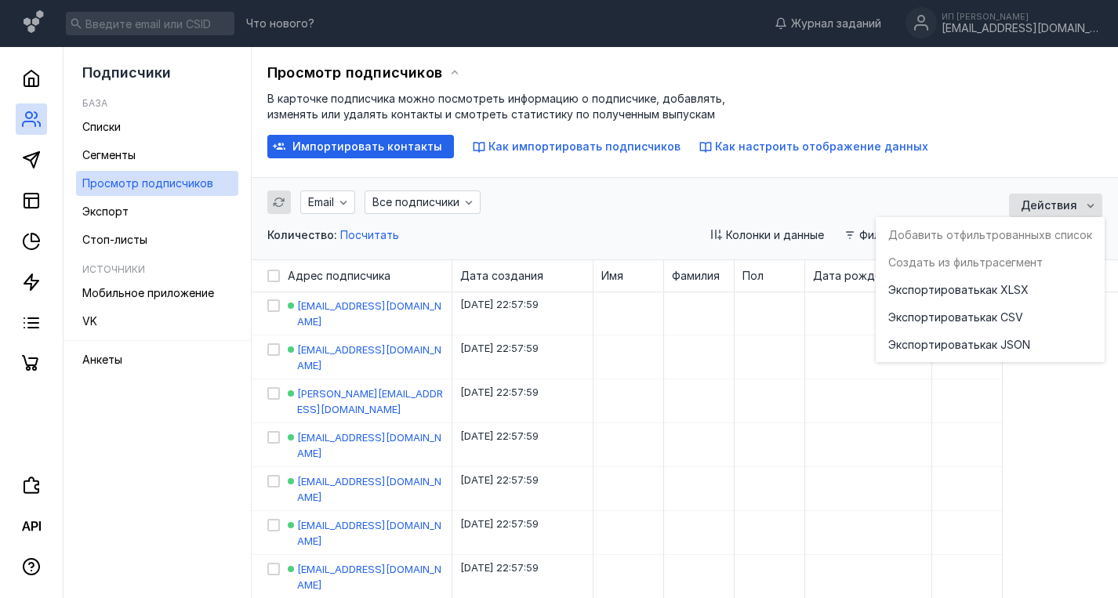
click at [1020, 235] on div "Добавить отфильтрованных в список Создать из фильтра сегмент Экспортировать как…" at bounding box center [990, 289] width 229 height 145
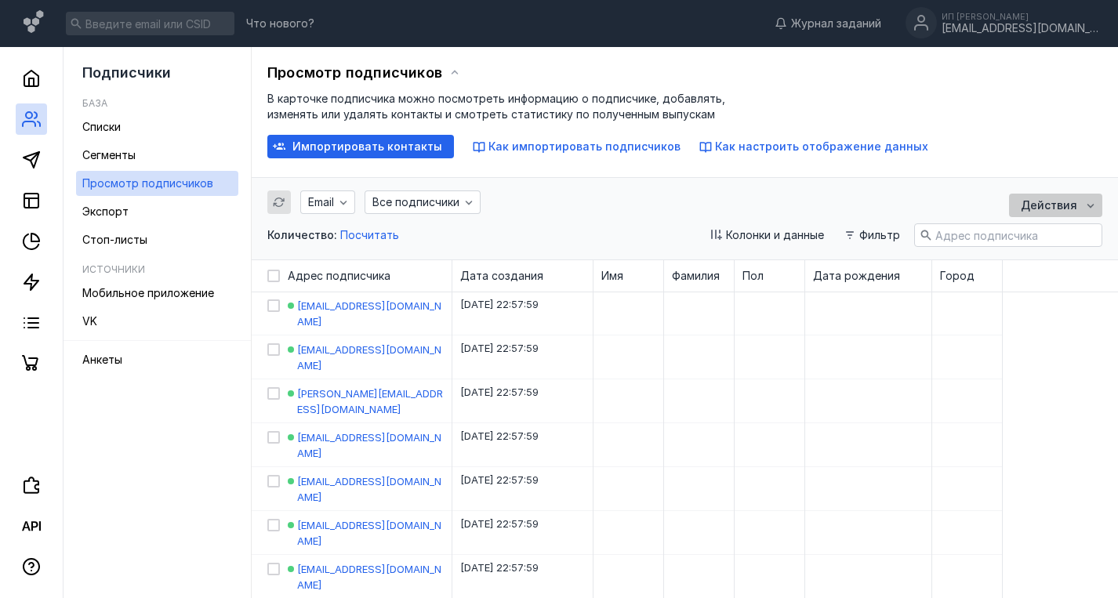
click at [1089, 196] on div "Действия" at bounding box center [1055, 206] width 93 height 24
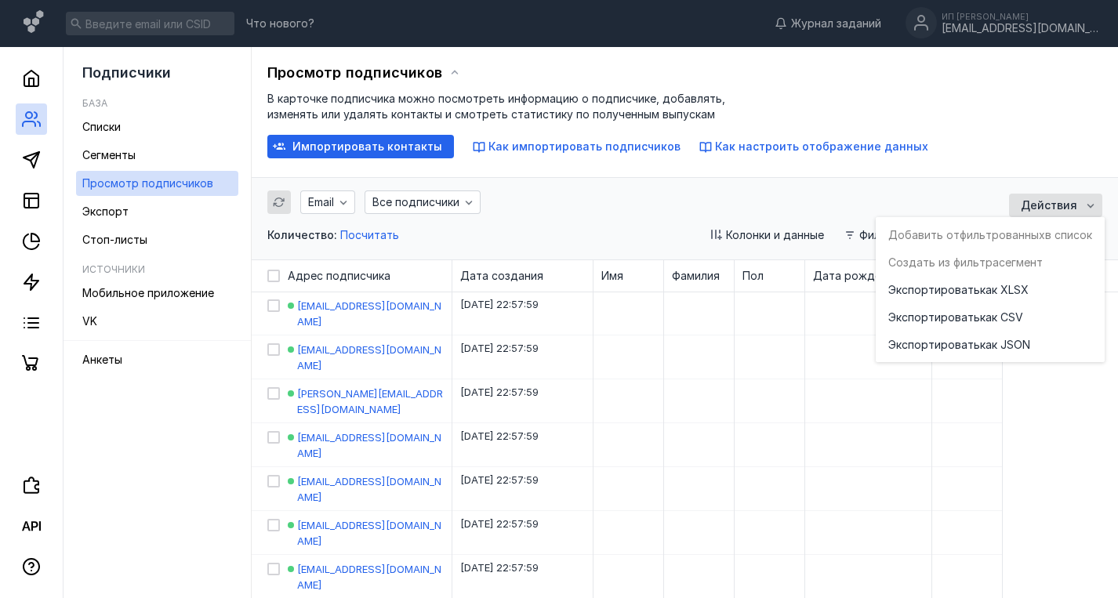
click at [795, 209] on div "Колонки и данные Фильтр Действия" at bounding box center [863, 220] width 480 height 53
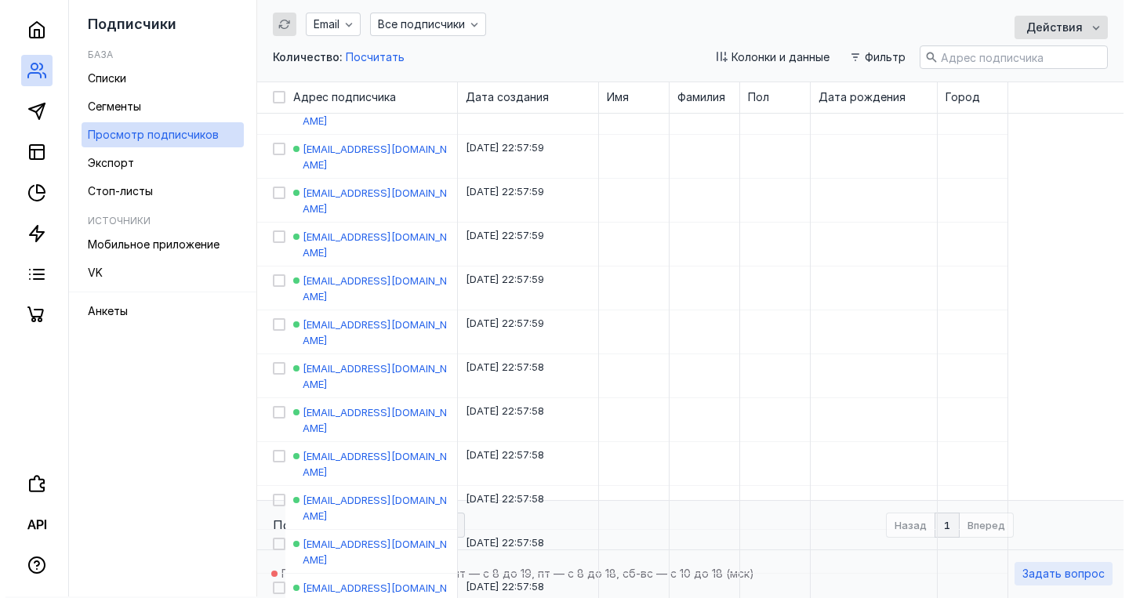
scroll to position [331, 0]
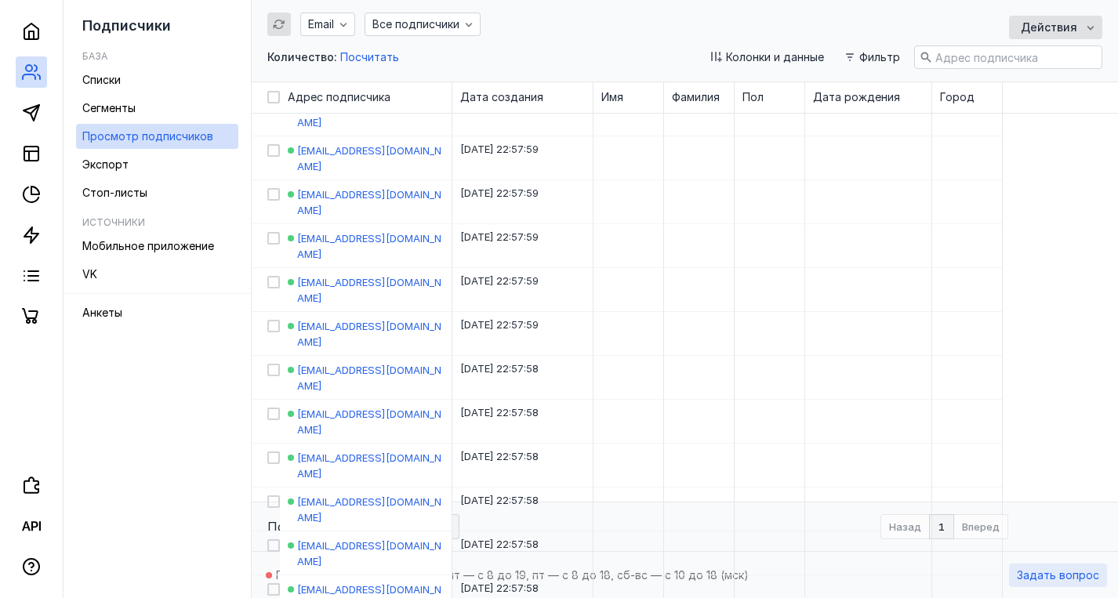
click at [1081, 572] on span "Задать вопрос" at bounding box center [1058, 575] width 82 height 13
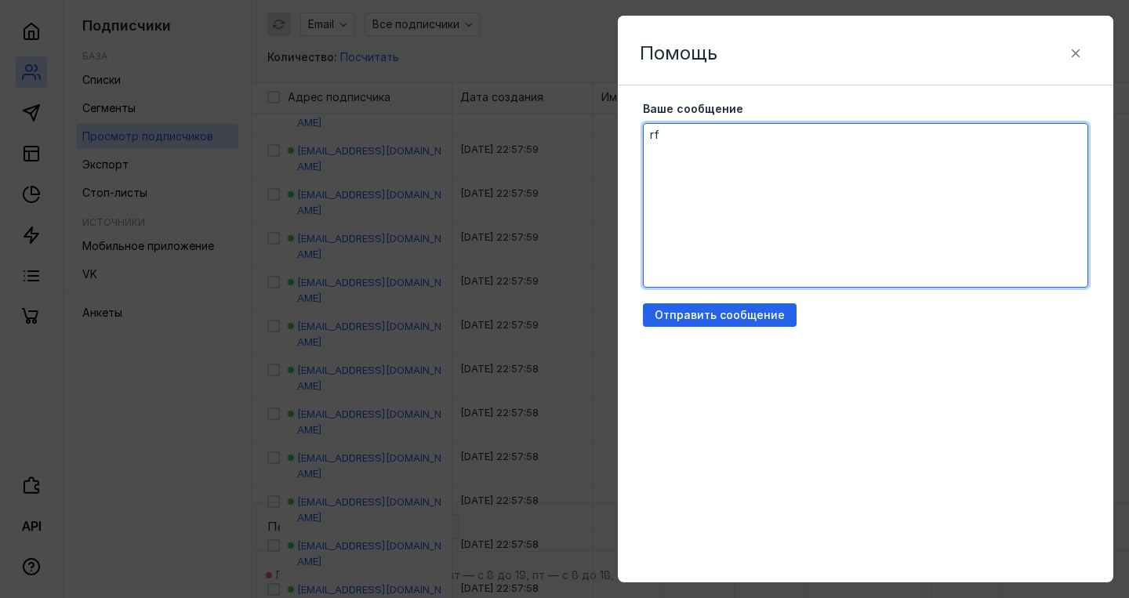
type textarea "r"
type textarea "Добрый вкчер"
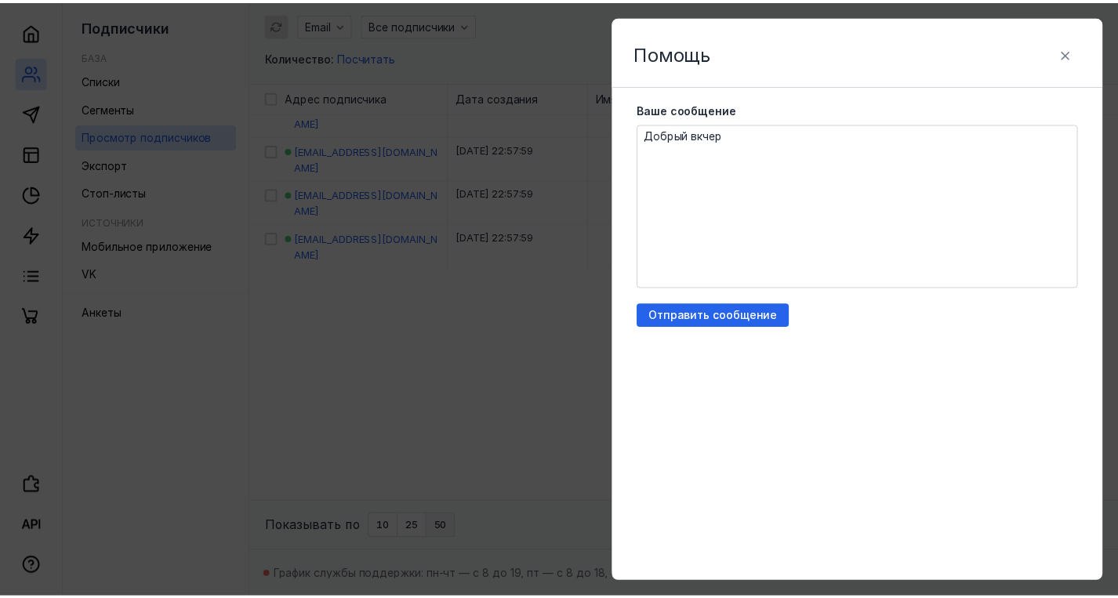
scroll to position [0, 0]
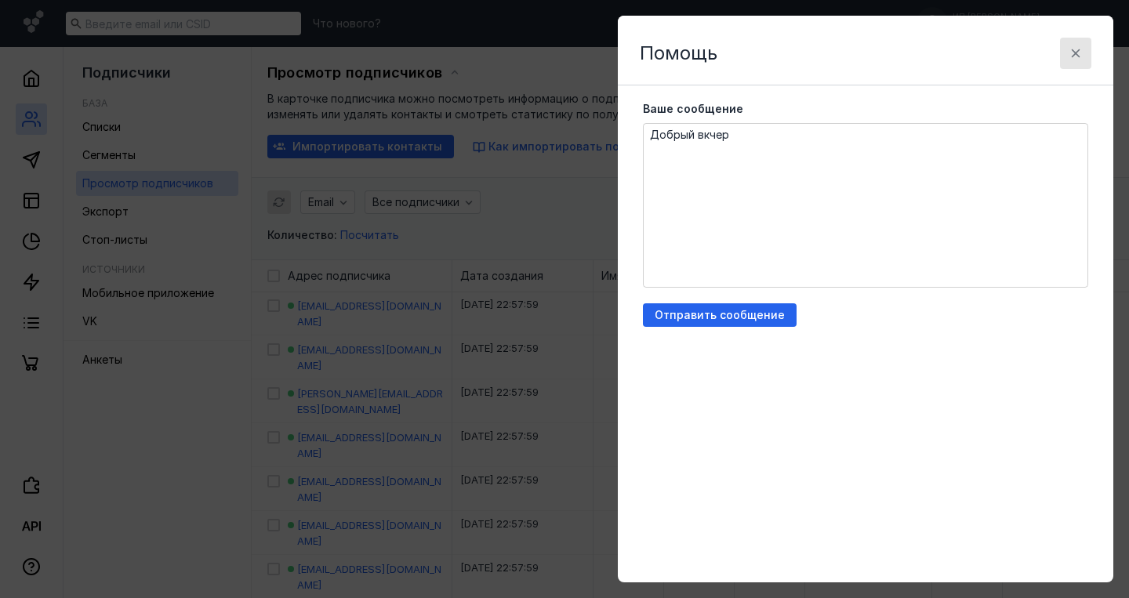
click at [1078, 51] on icon "button" at bounding box center [1076, 53] width 9 height 9
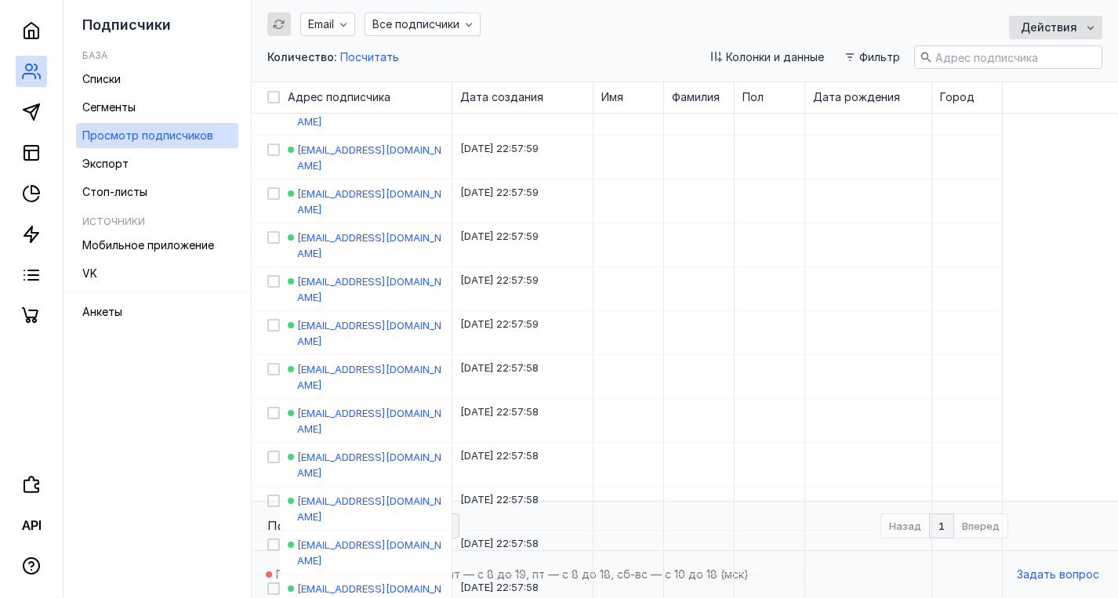
scroll to position [331, 0]
click at [1060, 575] on span "Задать вопрос" at bounding box center [1058, 575] width 82 height 13
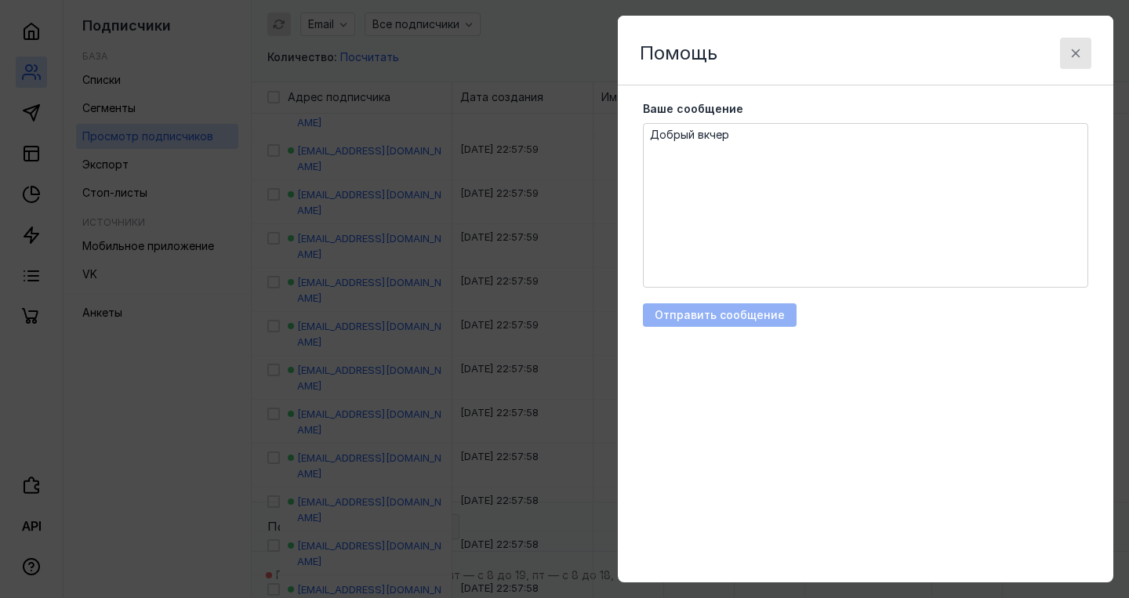
click at [1071, 48] on icon "button" at bounding box center [1076, 53] width 13 height 13
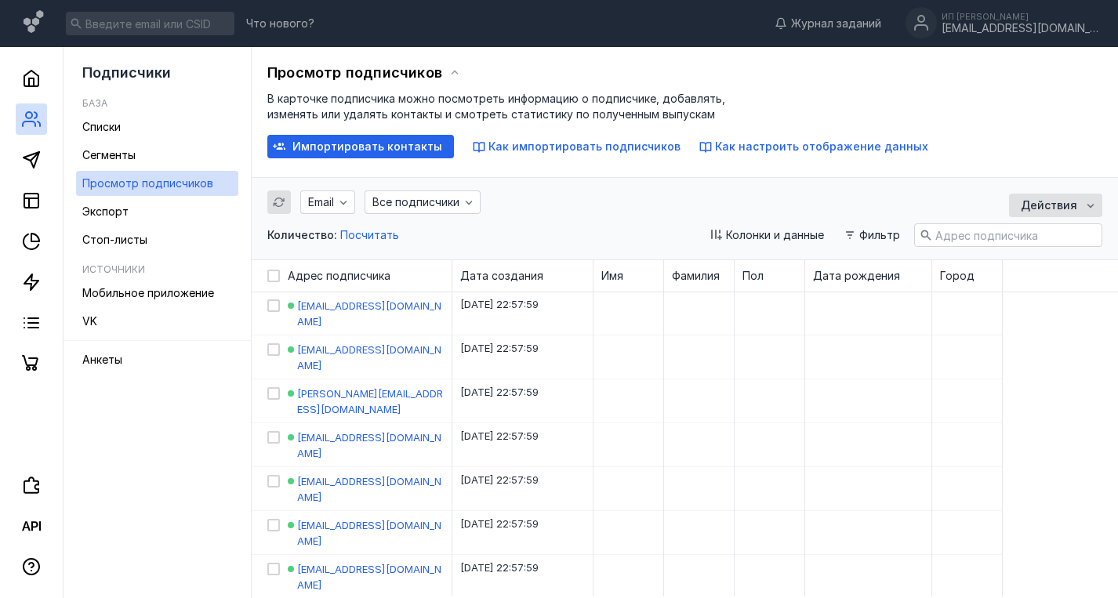
scroll to position [0, 0]
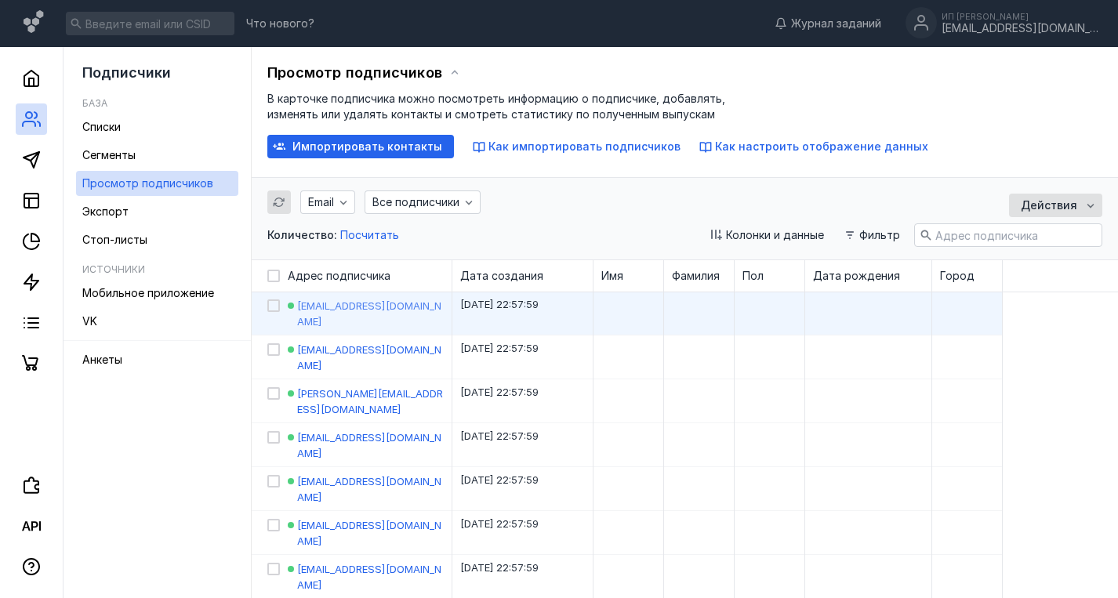
click at [410, 303] on span "[EMAIL_ADDRESS][DOMAIN_NAME]" at bounding box center [369, 314] width 144 height 28
